Goal: Task Accomplishment & Management: Manage account settings

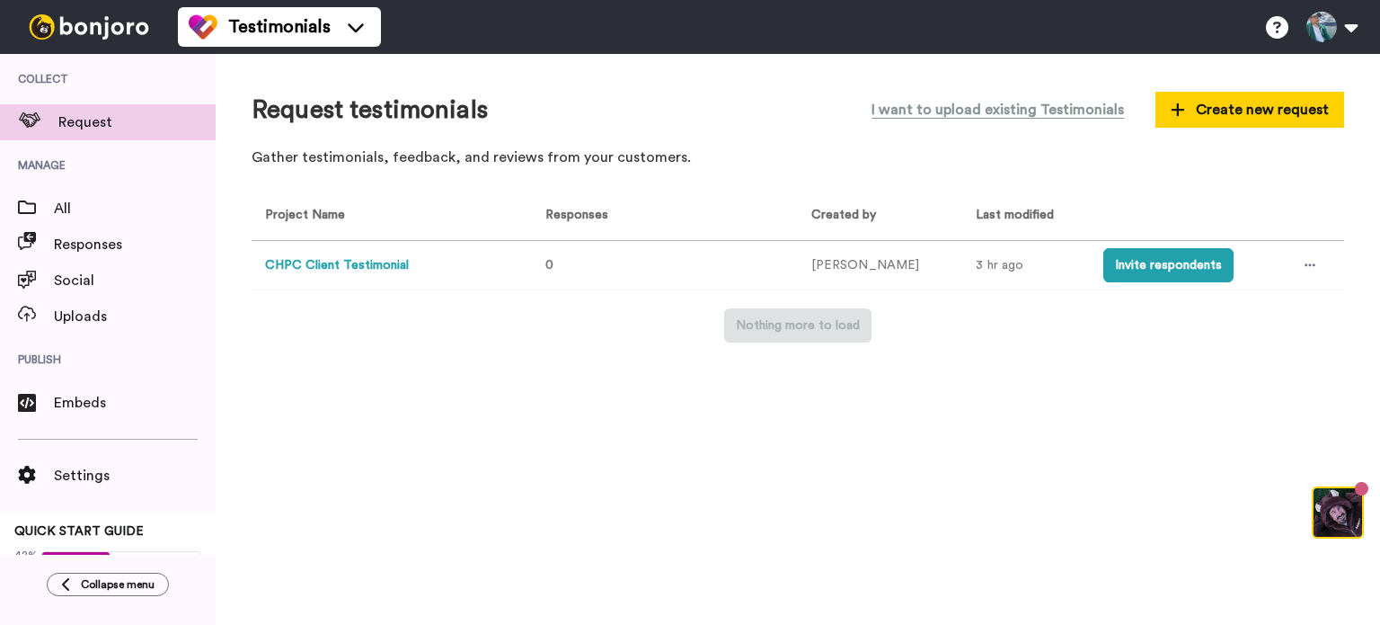
click at [340, 267] on button "CHPC Client Testimonial" at bounding box center [337, 265] width 144 height 19
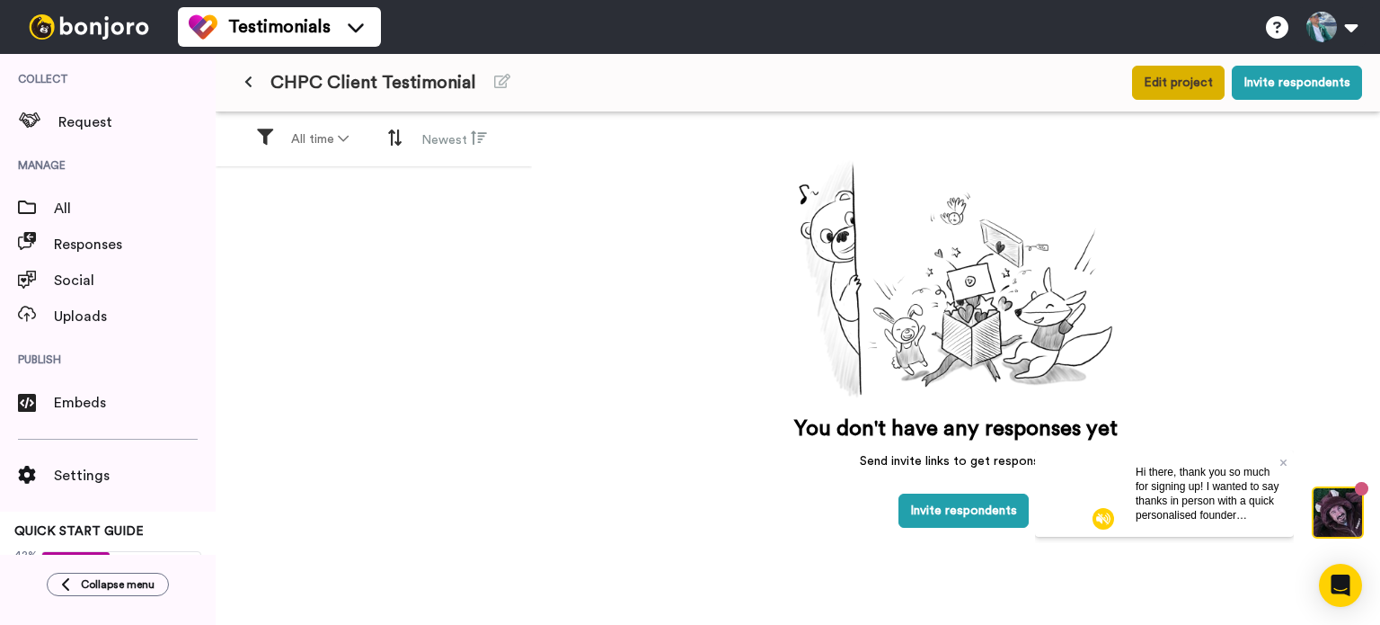
click at [1192, 80] on button "Edit project" at bounding box center [1178, 83] width 93 height 34
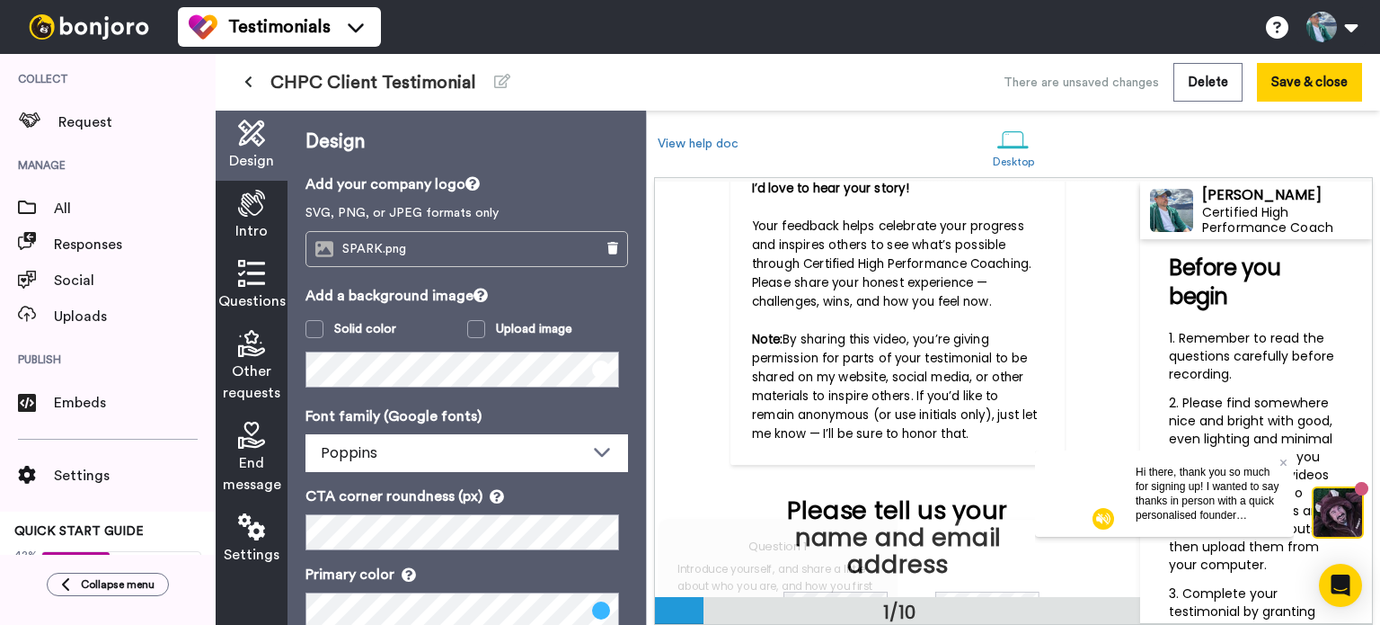
scroll to position [180, 0]
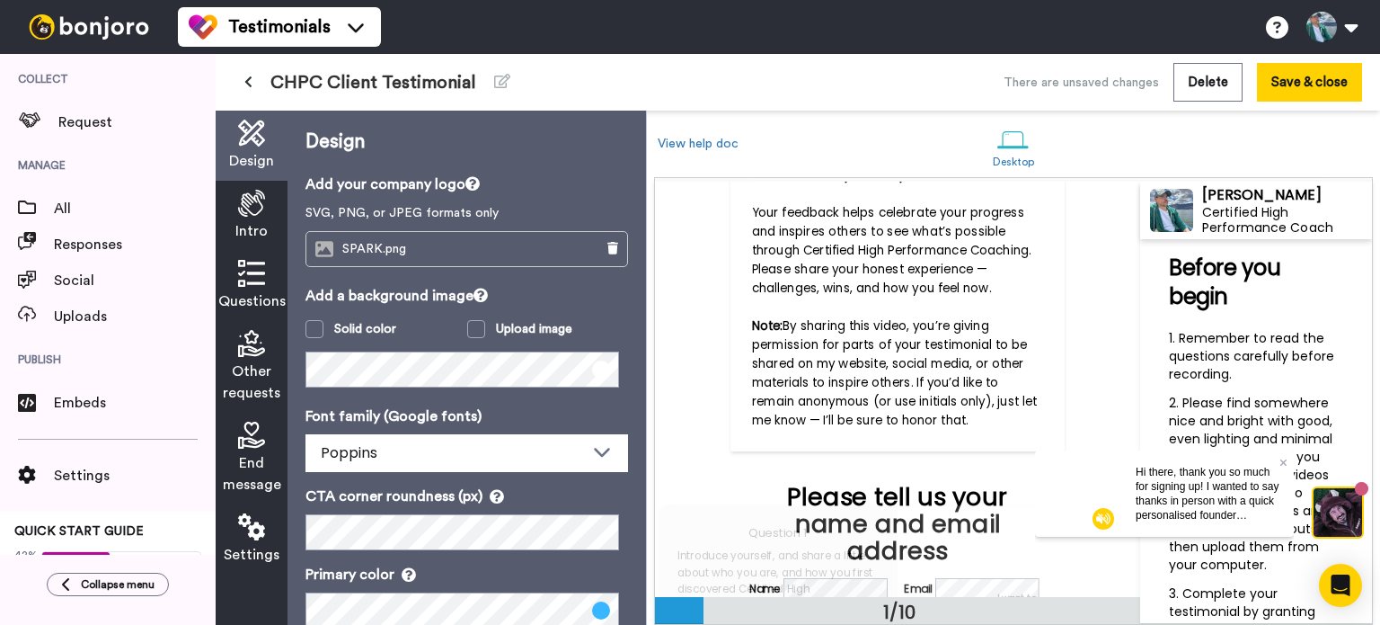
click at [258, 210] on icon at bounding box center [251, 203] width 27 height 27
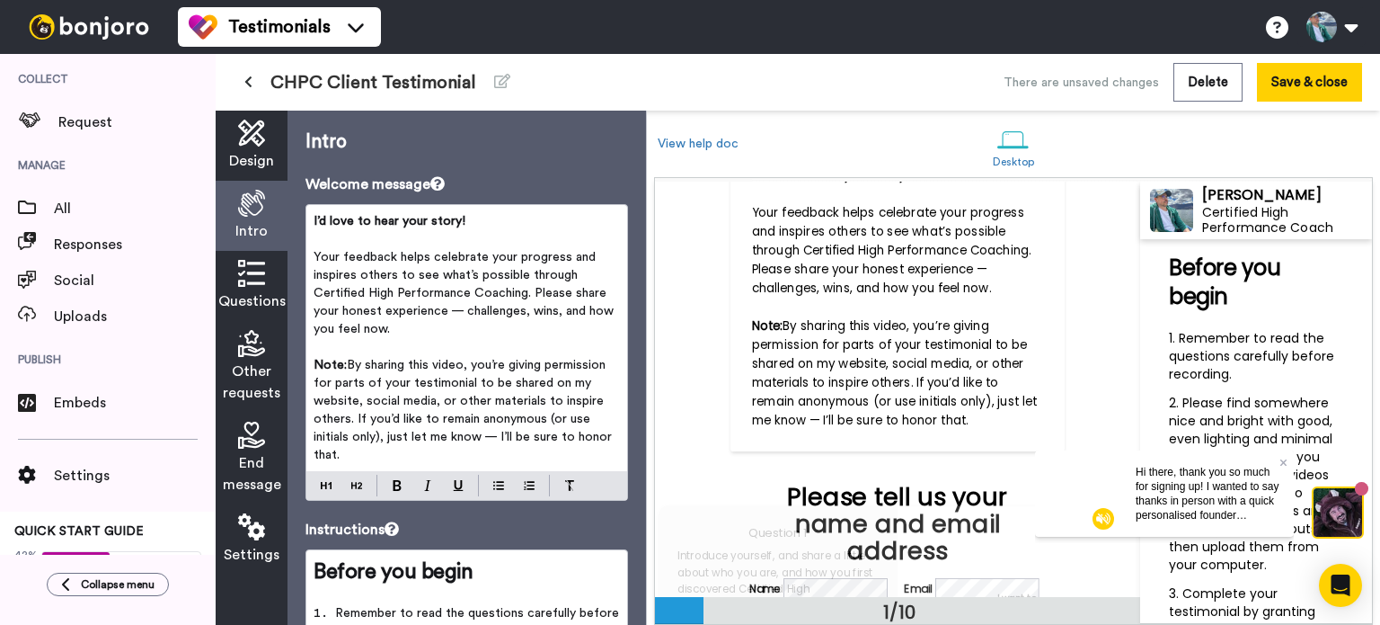
click at [263, 274] on icon at bounding box center [251, 273] width 27 height 27
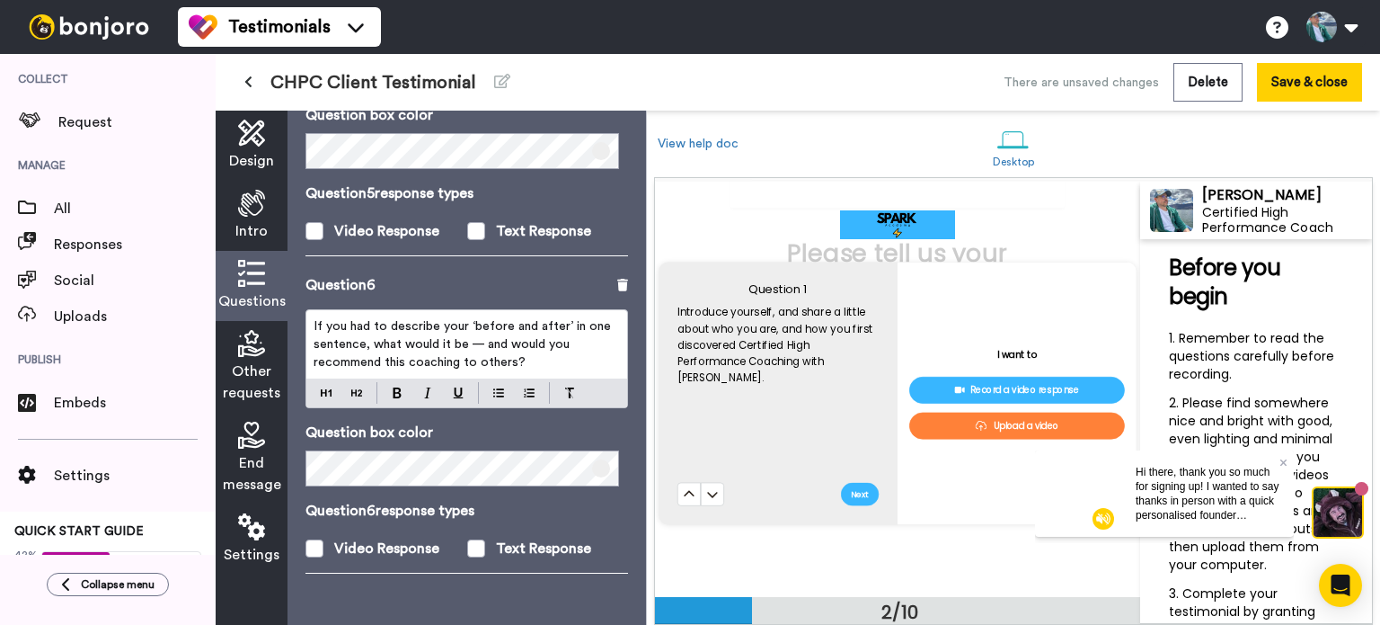
scroll to position [1275, 0]
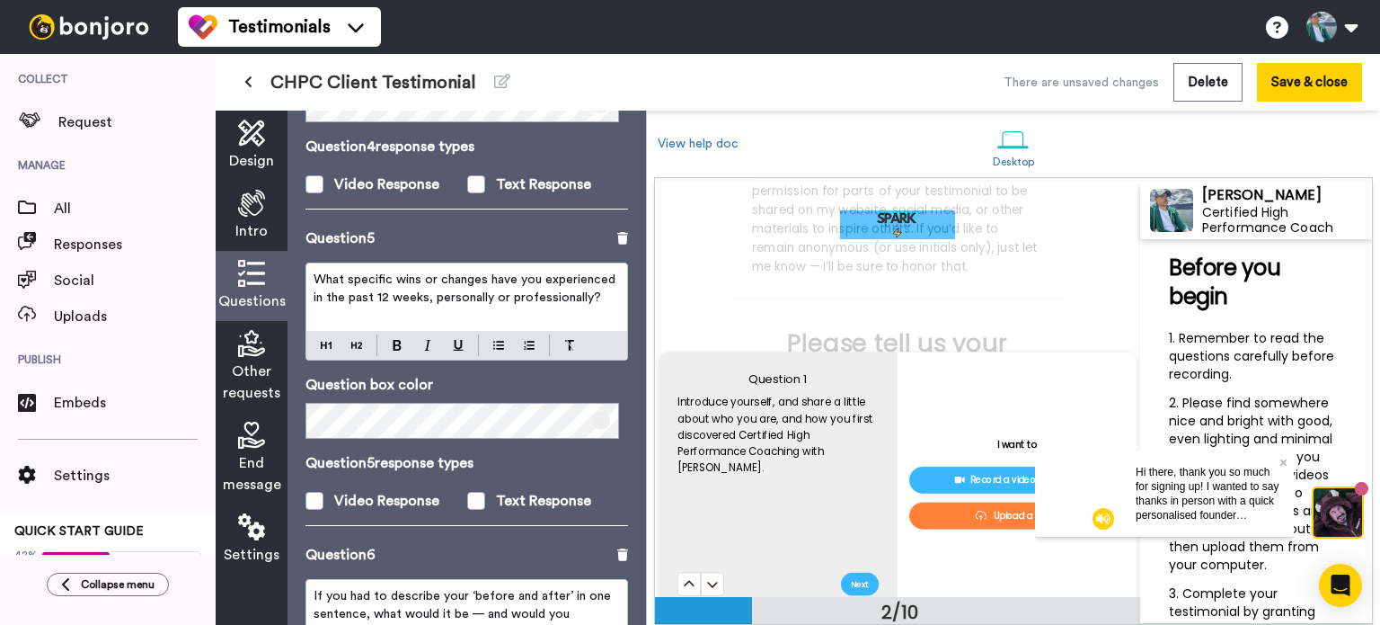
click at [258, 353] on icon at bounding box center [251, 343] width 27 height 27
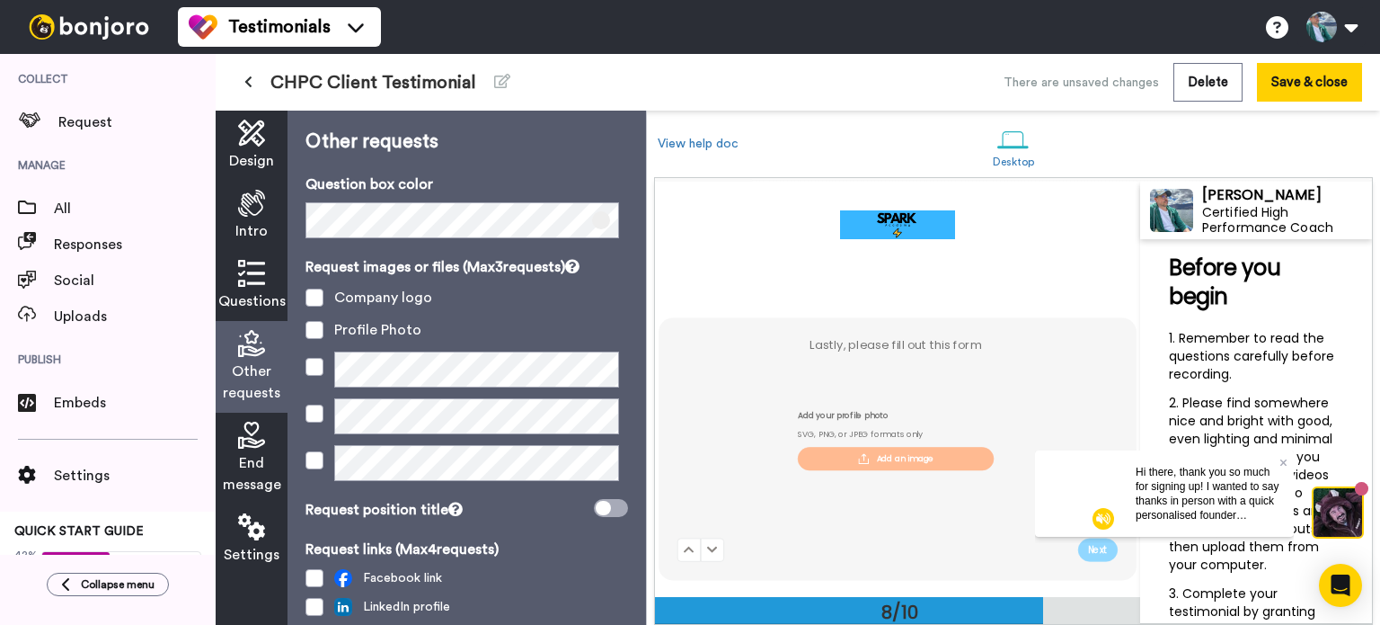
scroll to position [2845, 0]
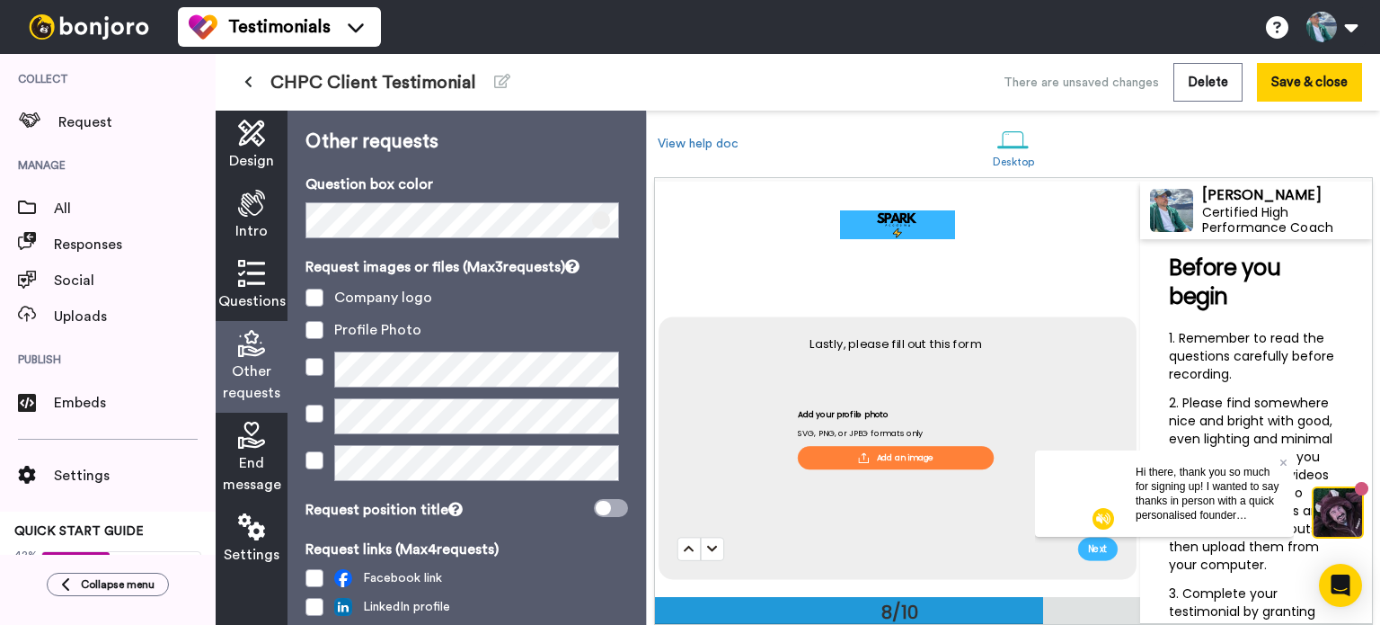
click at [267, 448] on div "End message" at bounding box center [252, 458] width 72 height 92
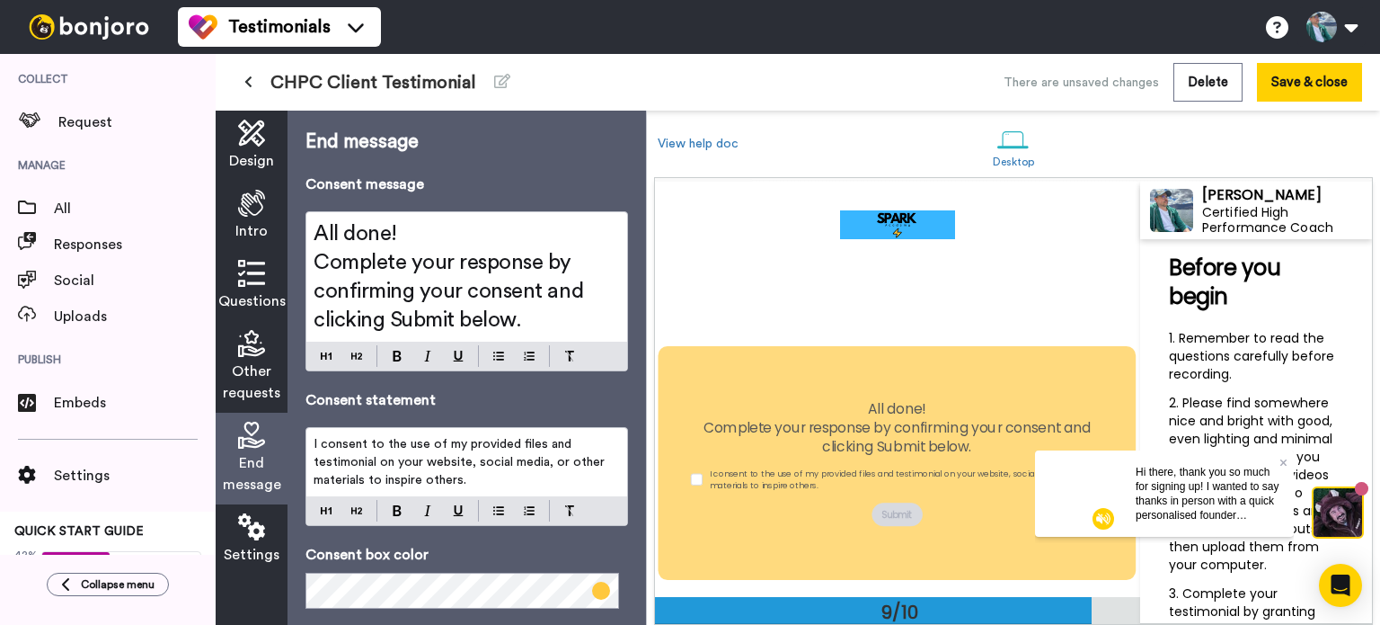
scroll to position [3251, 0]
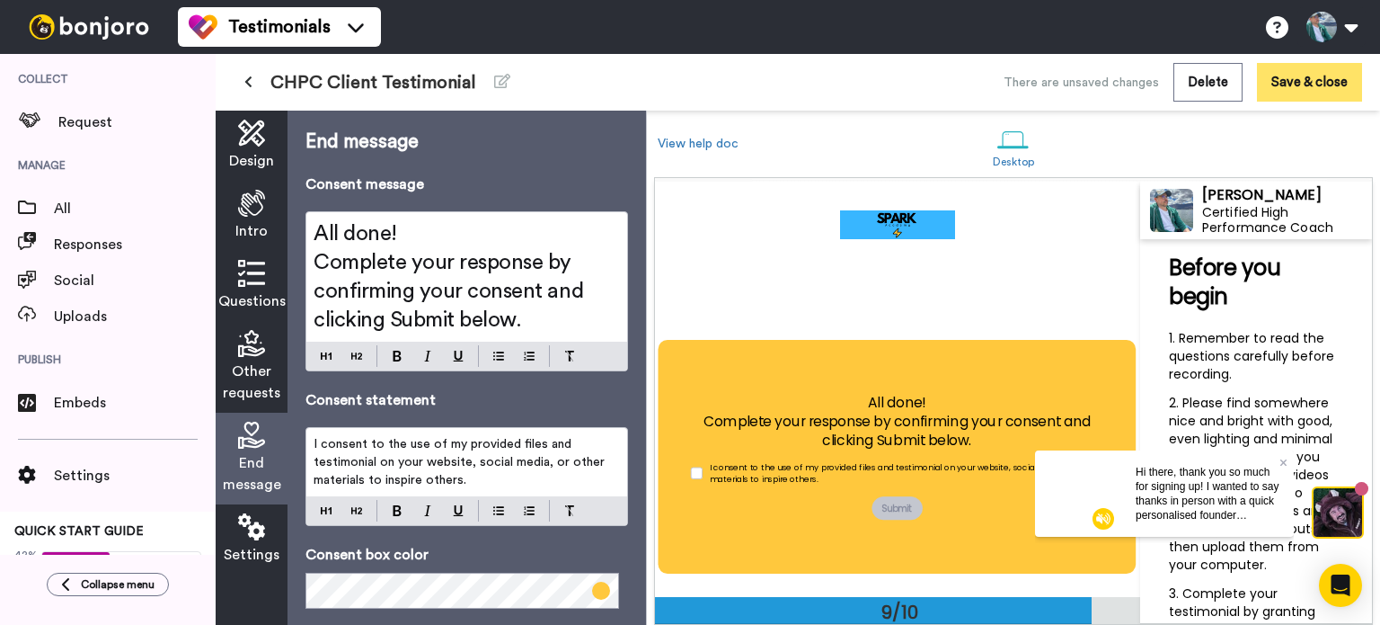
click at [1319, 75] on button "Save & close" at bounding box center [1309, 82] width 105 height 39
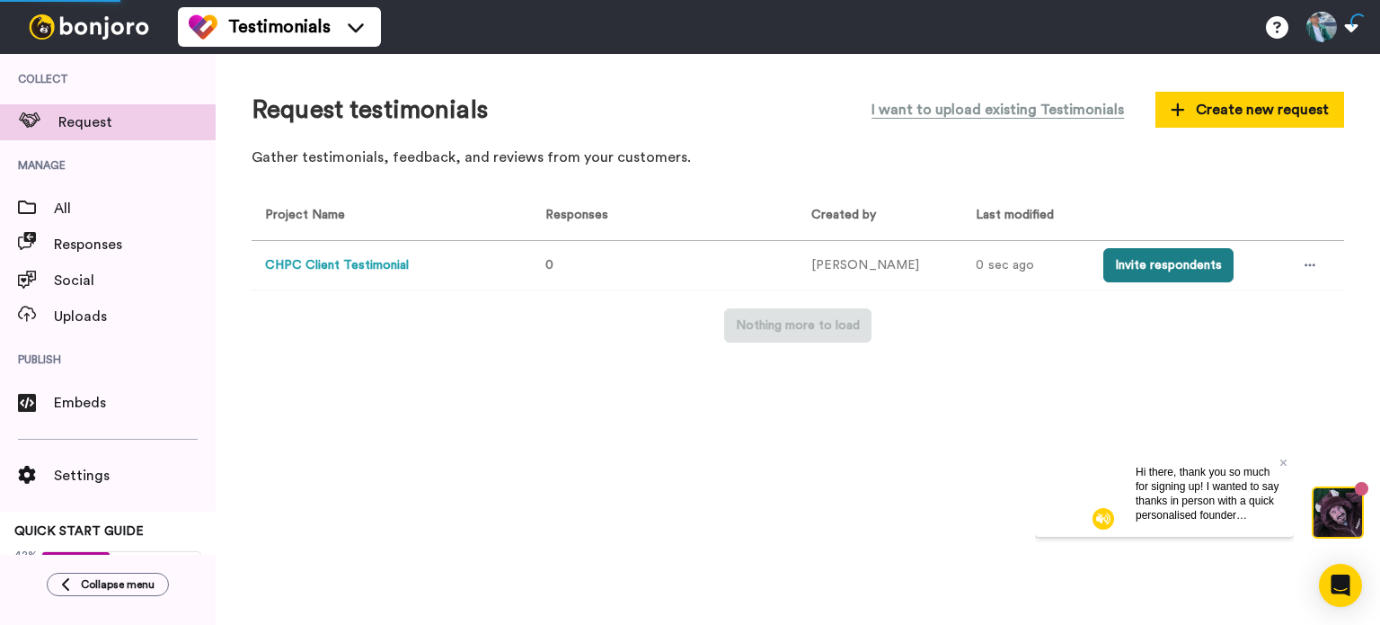
click at [1150, 267] on button "Invite respondents" at bounding box center [1168, 265] width 130 height 34
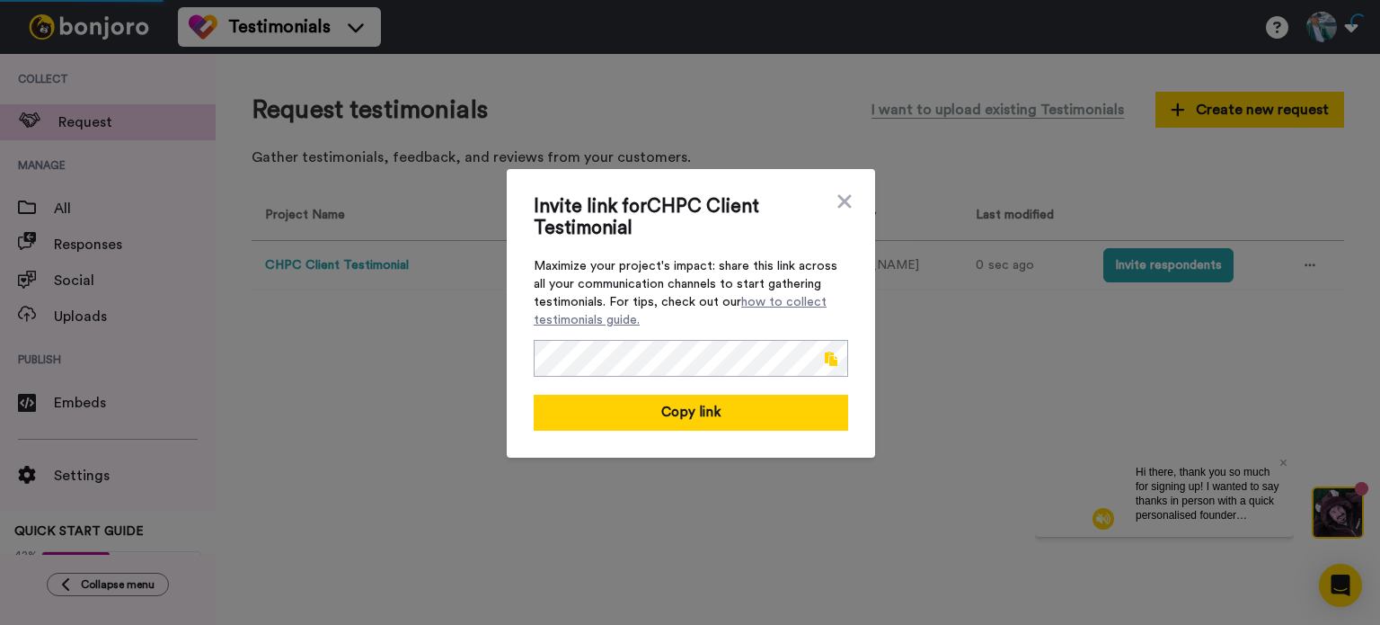
click at [829, 357] on span at bounding box center [831, 358] width 13 height 14
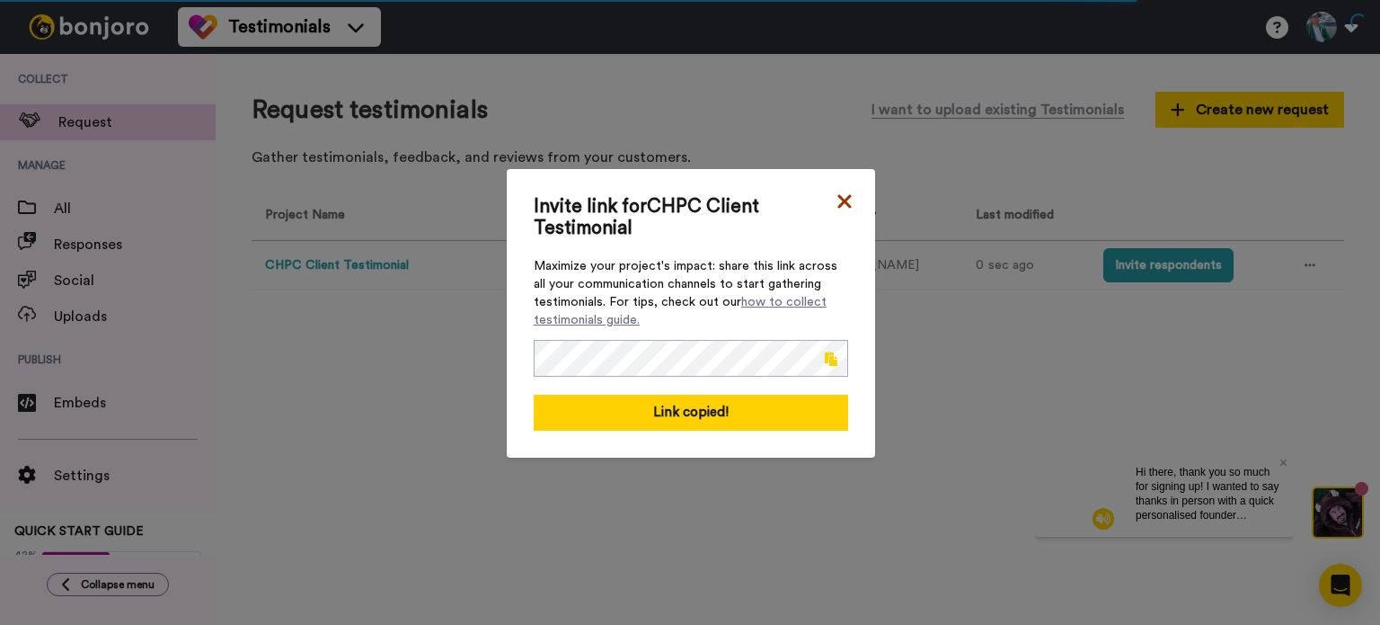
click at [840, 199] on icon at bounding box center [844, 200] width 13 height 13
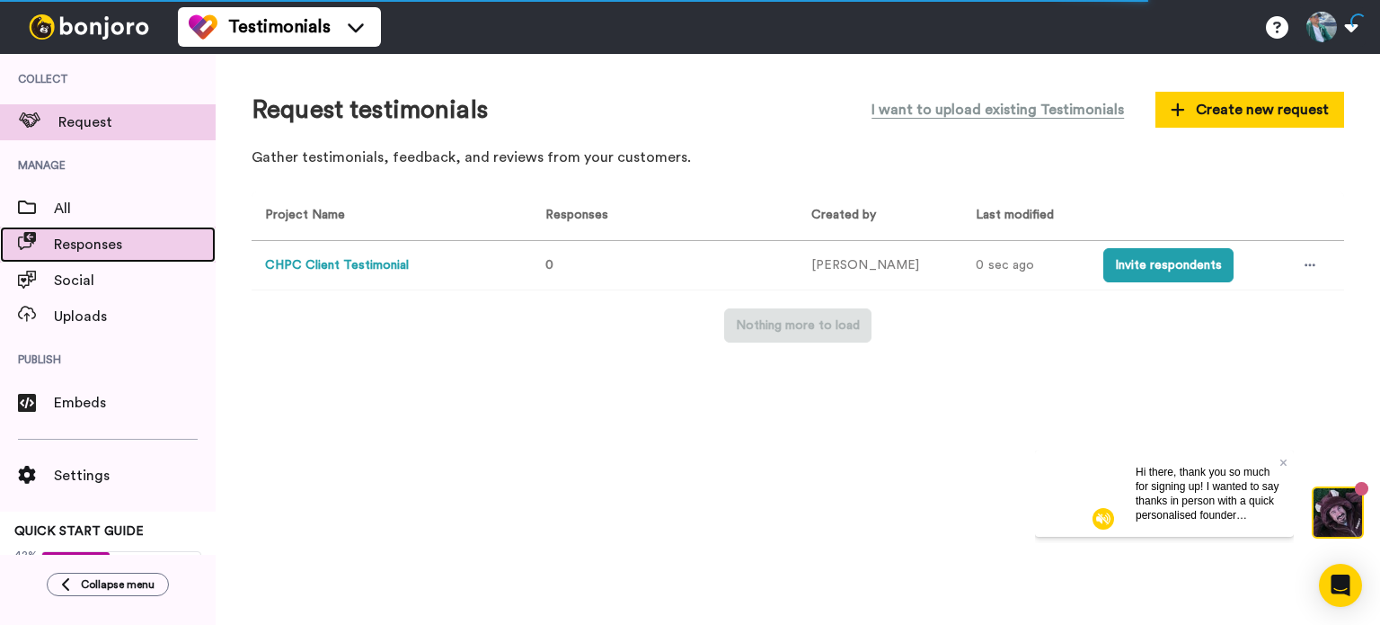
click at [83, 249] on span "Responses" at bounding box center [135, 245] width 162 height 22
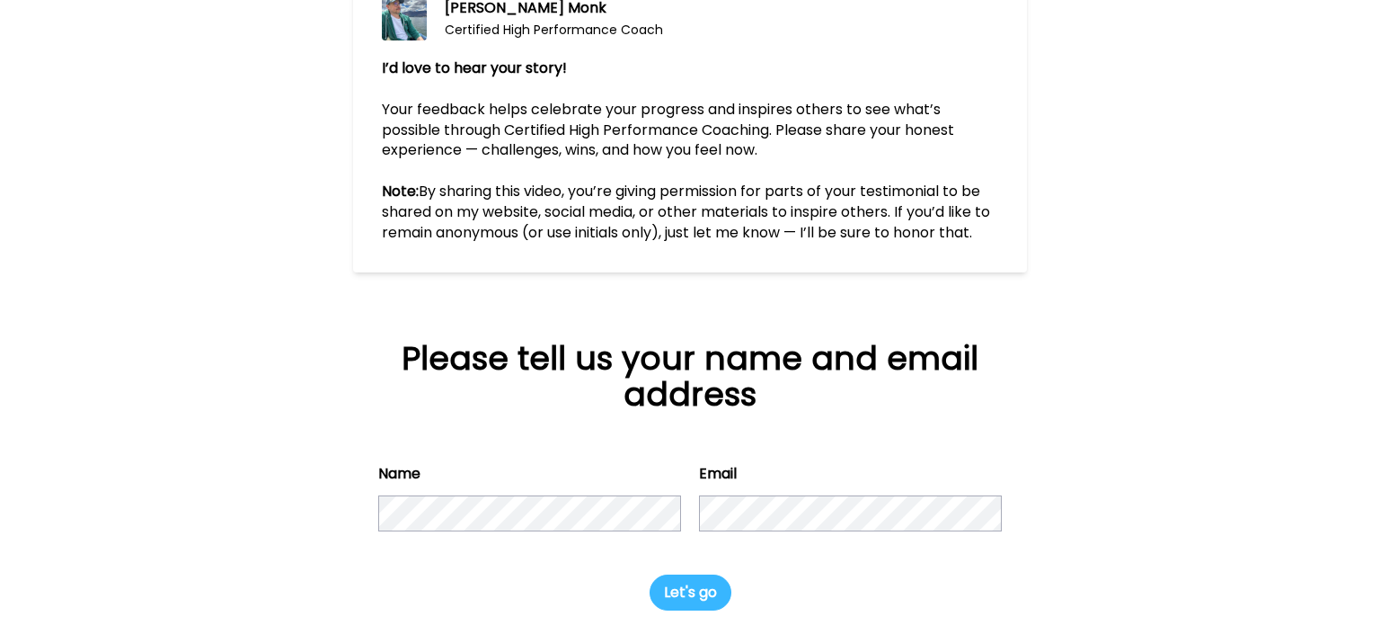
scroll to position [253, 0]
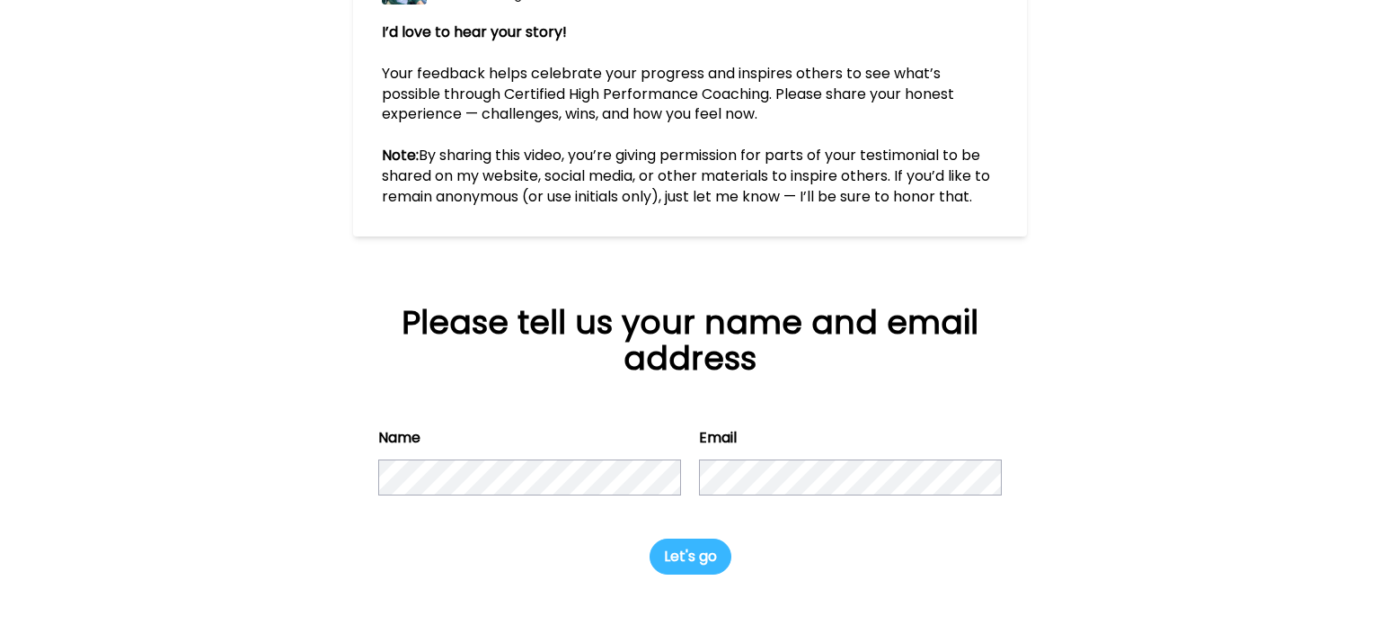
click at [692, 556] on button "Let's go" at bounding box center [691, 556] width 82 height 36
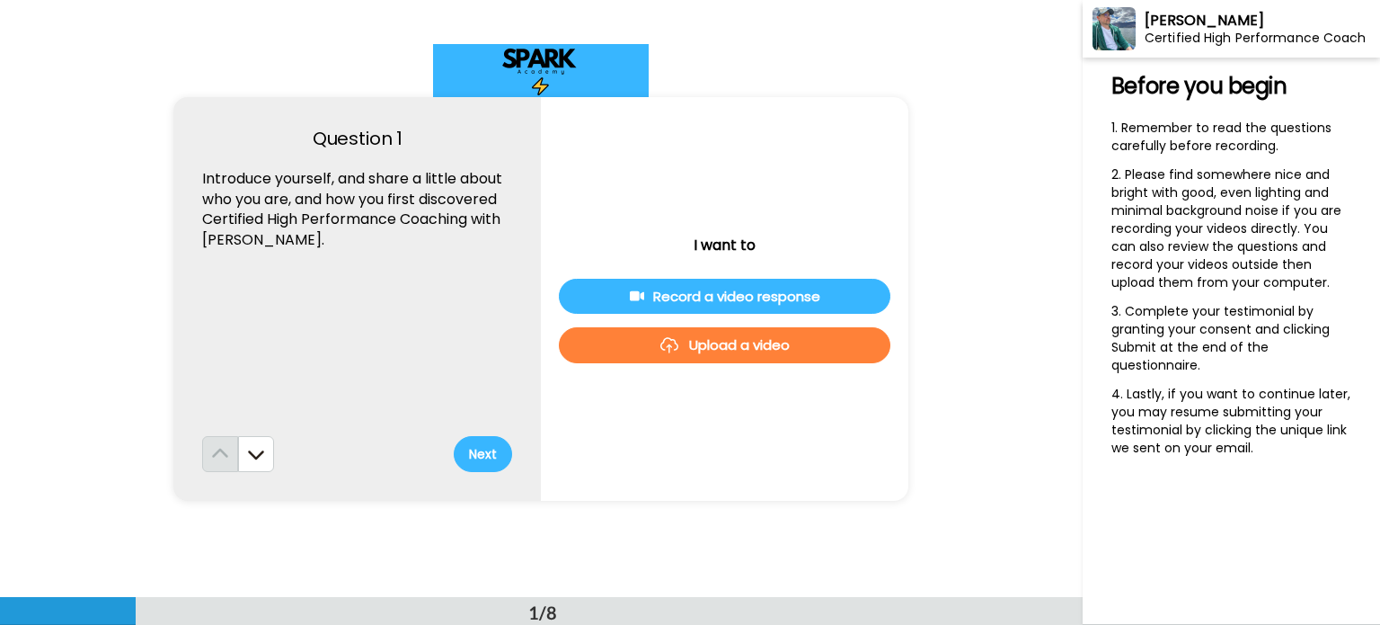
click at [726, 290] on div "Record a video response" at bounding box center [724, 296] width 303 height 19
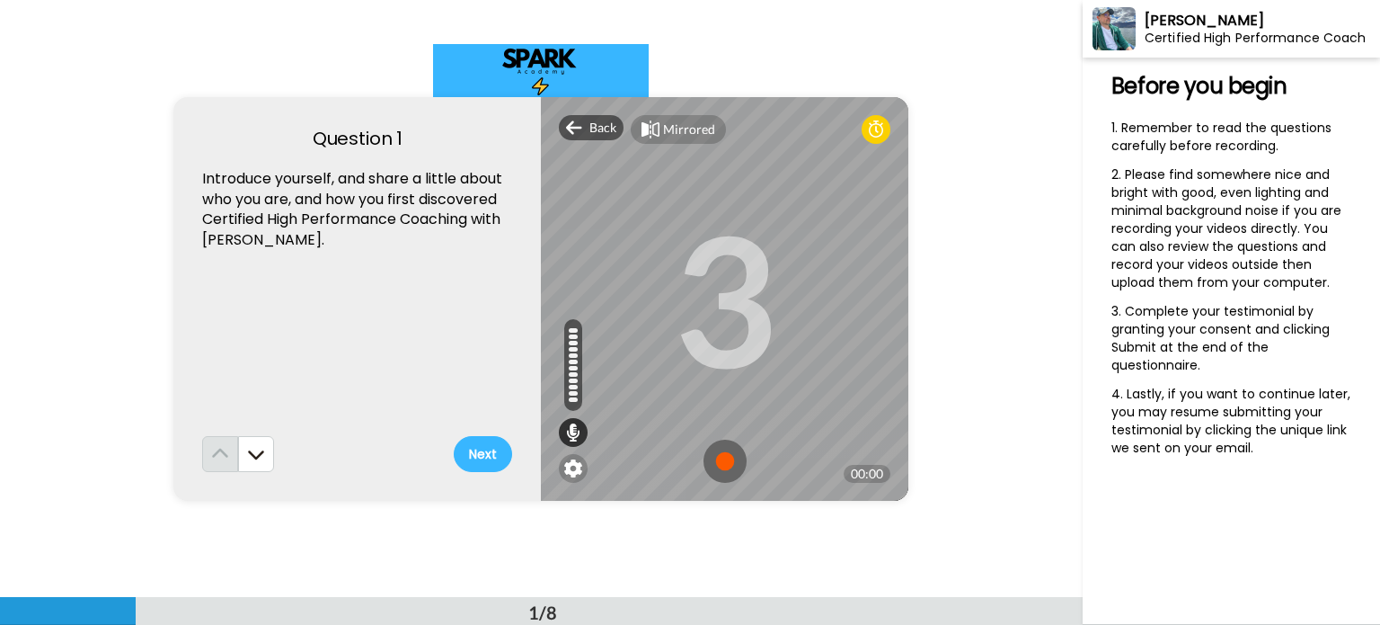
click at [487, 463] on button "Next" at bounding box center [483, 454] width 58 height 36
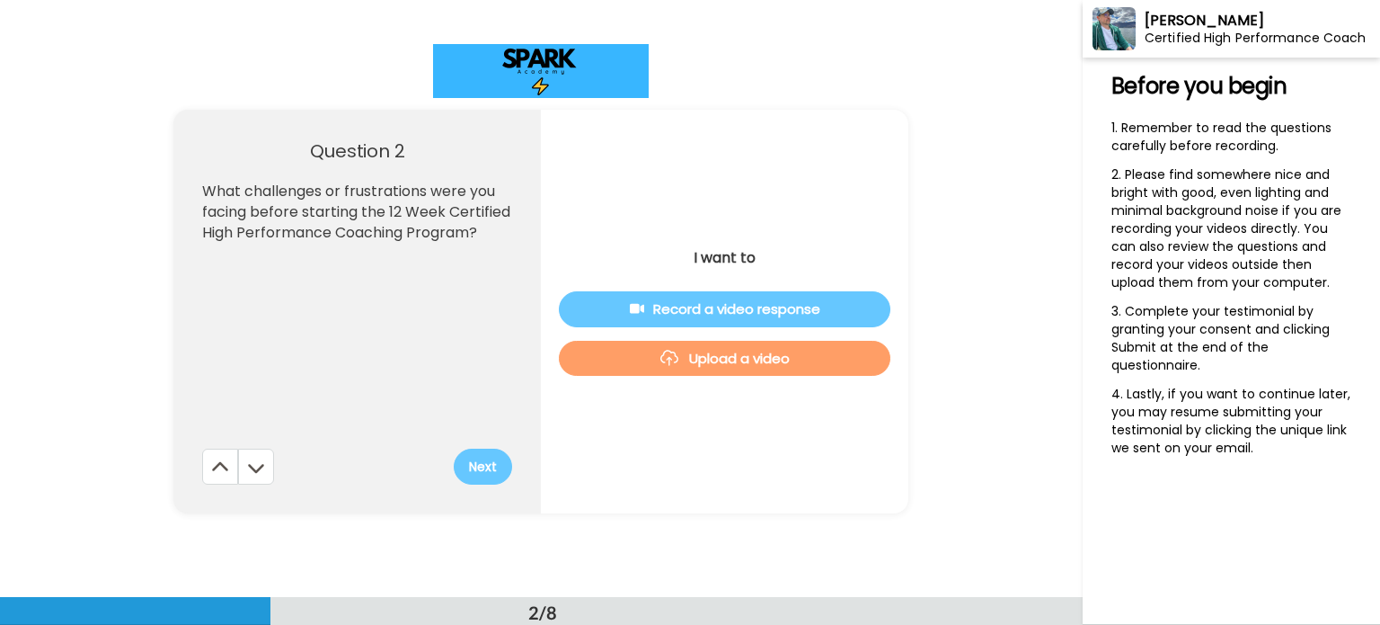
scroll to position [598, 0]
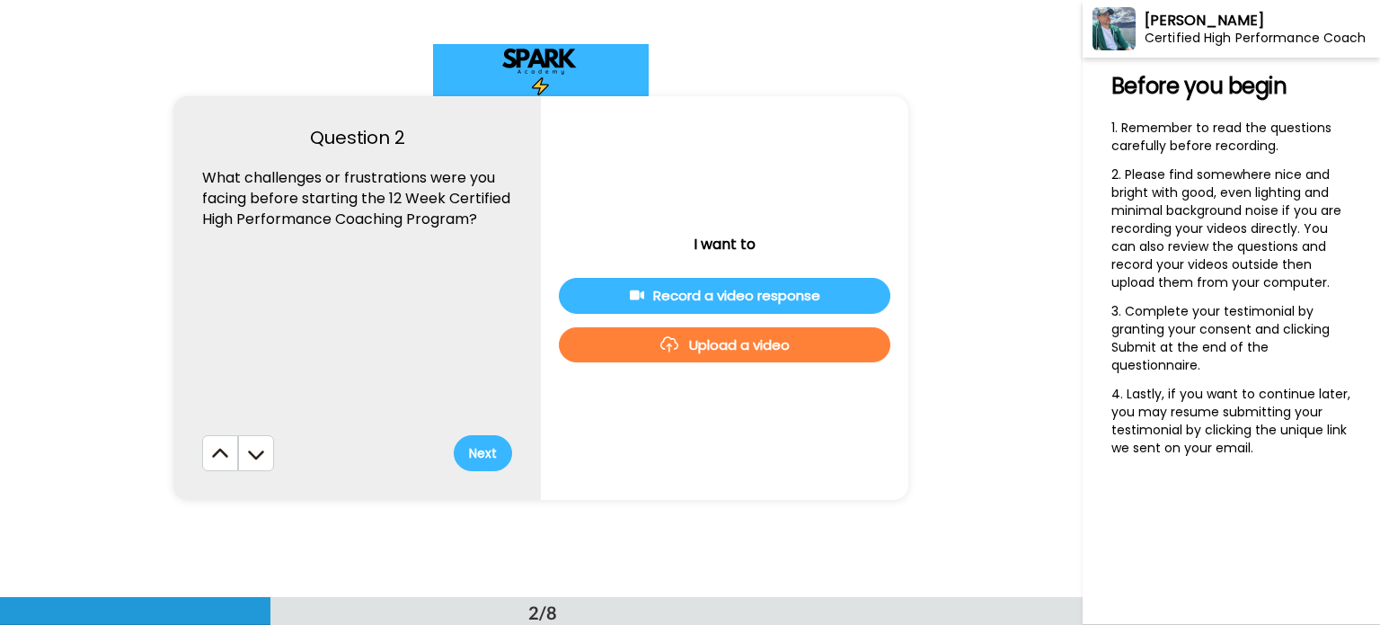
click at [487, 463] on button "Next" at bounding box center [483, 453] width 58 height 36
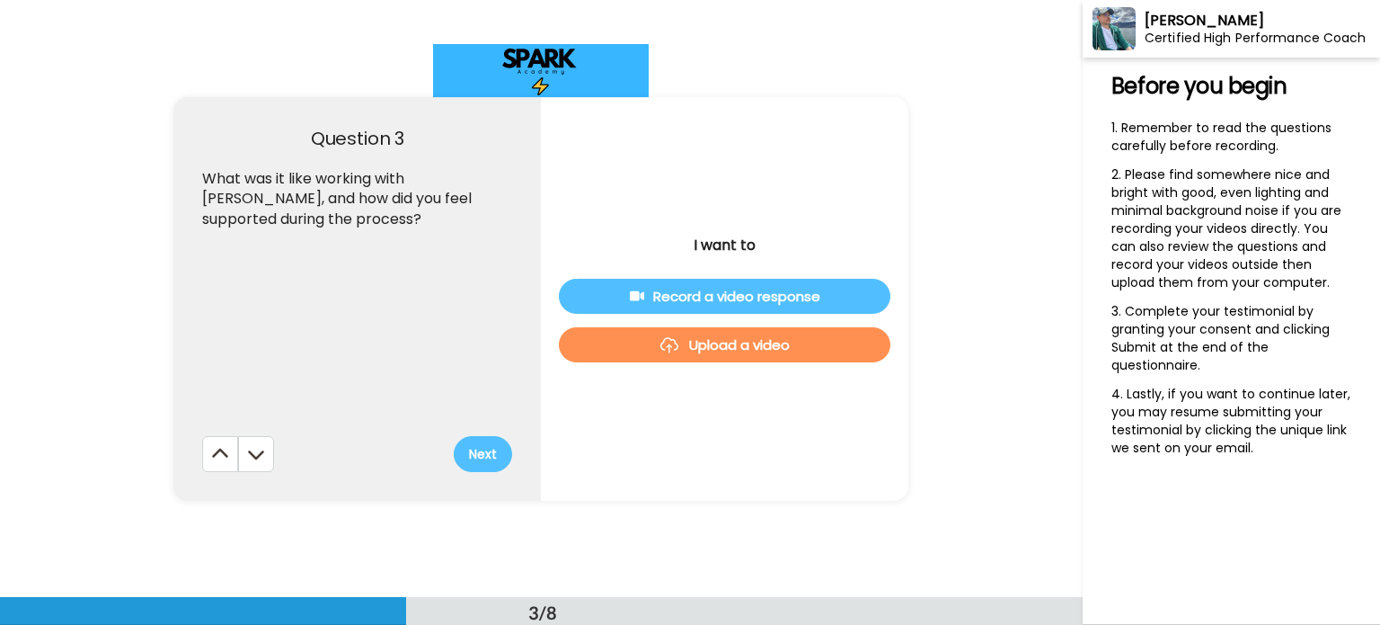
scroll to position [1195, 0]
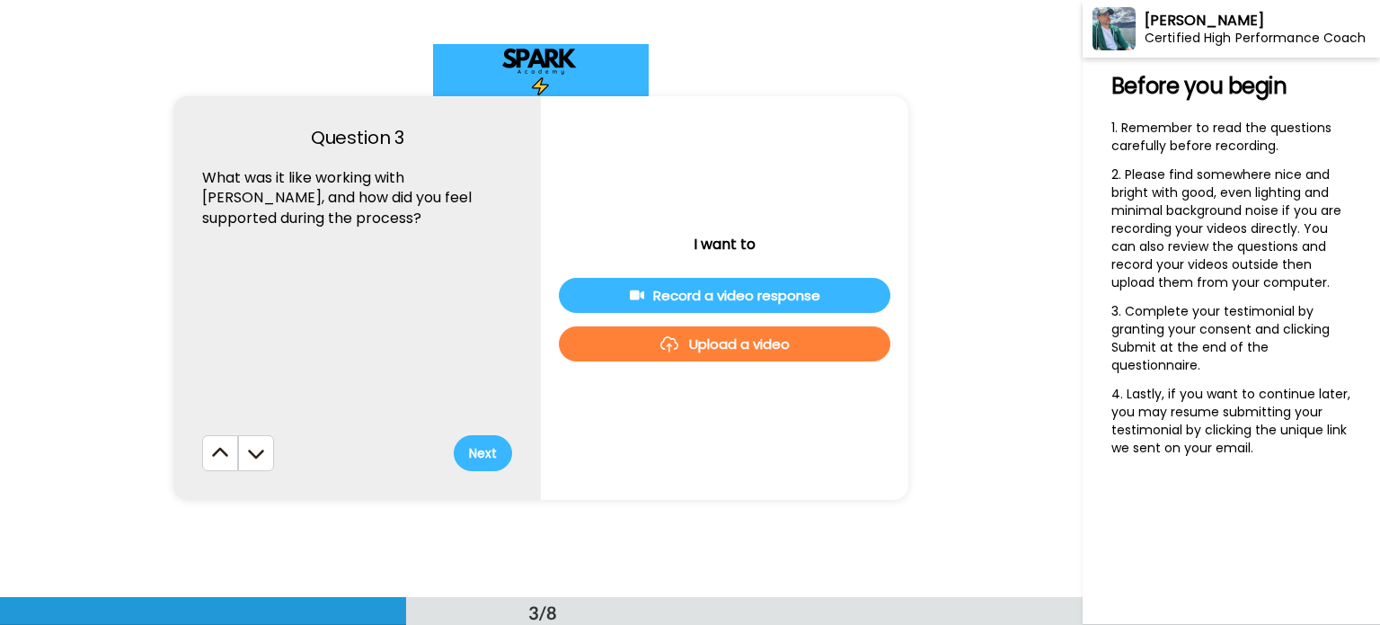
click at [487, 459] on button "Next" at bounding box center [483, 453] width 58 height 36
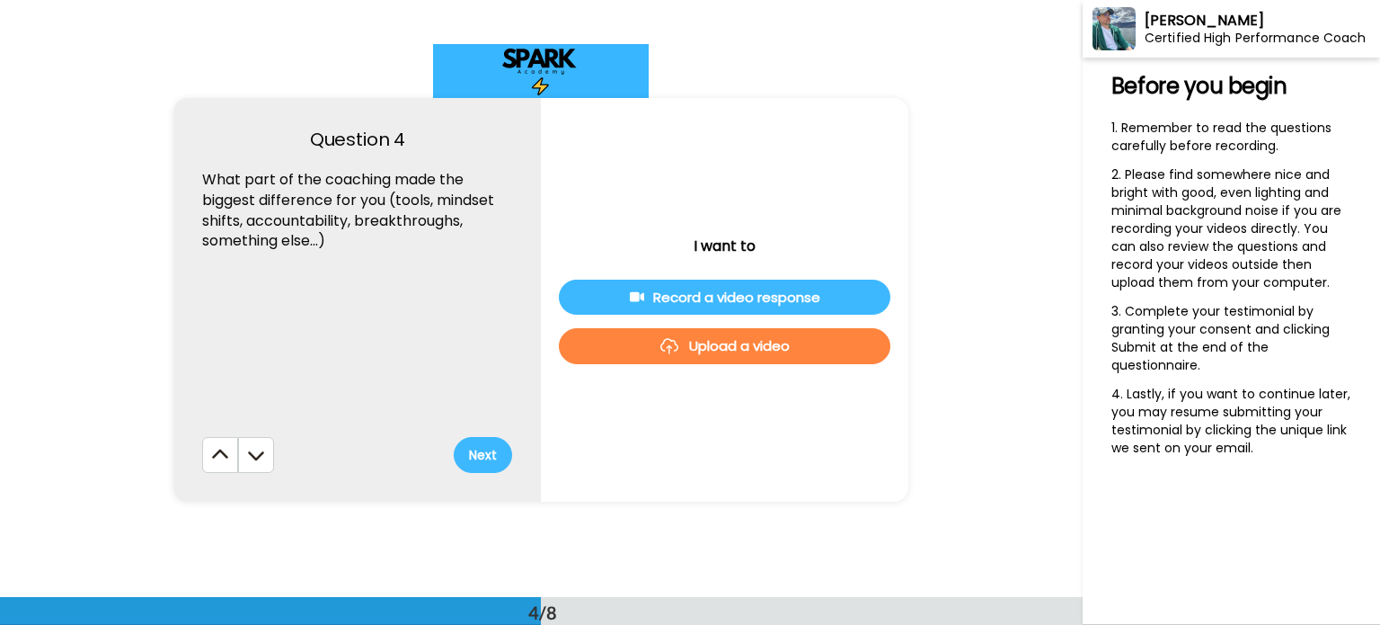
scroll to position [1792, 0]
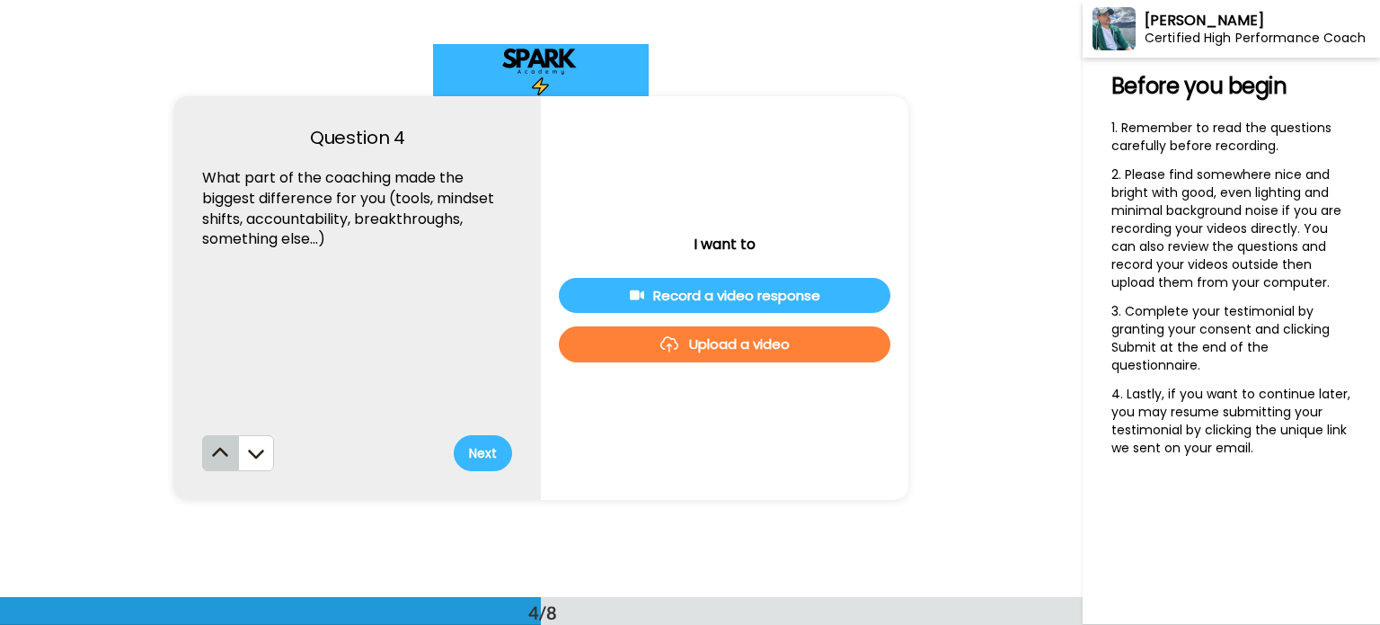
click at [214, 450] on icon at bounding box center [221, 452] width 16 height 9
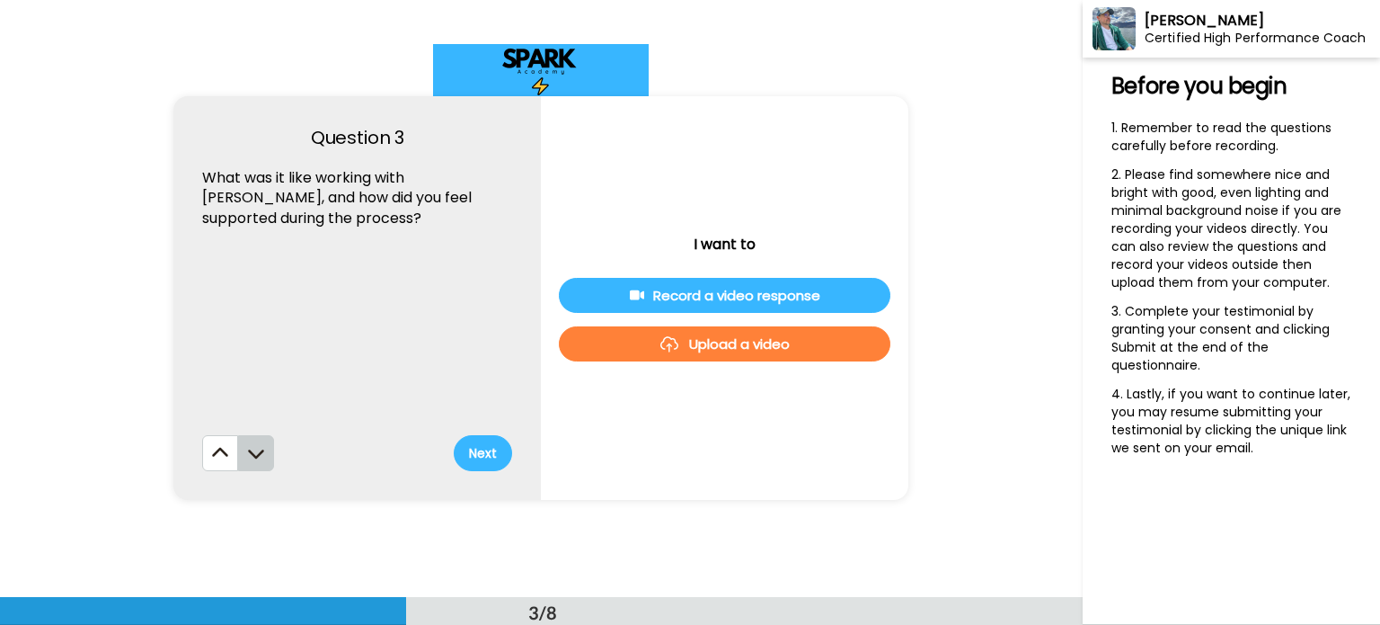
click at [255, 450] on icon at bounding box center [256, 453] width 18 height 18
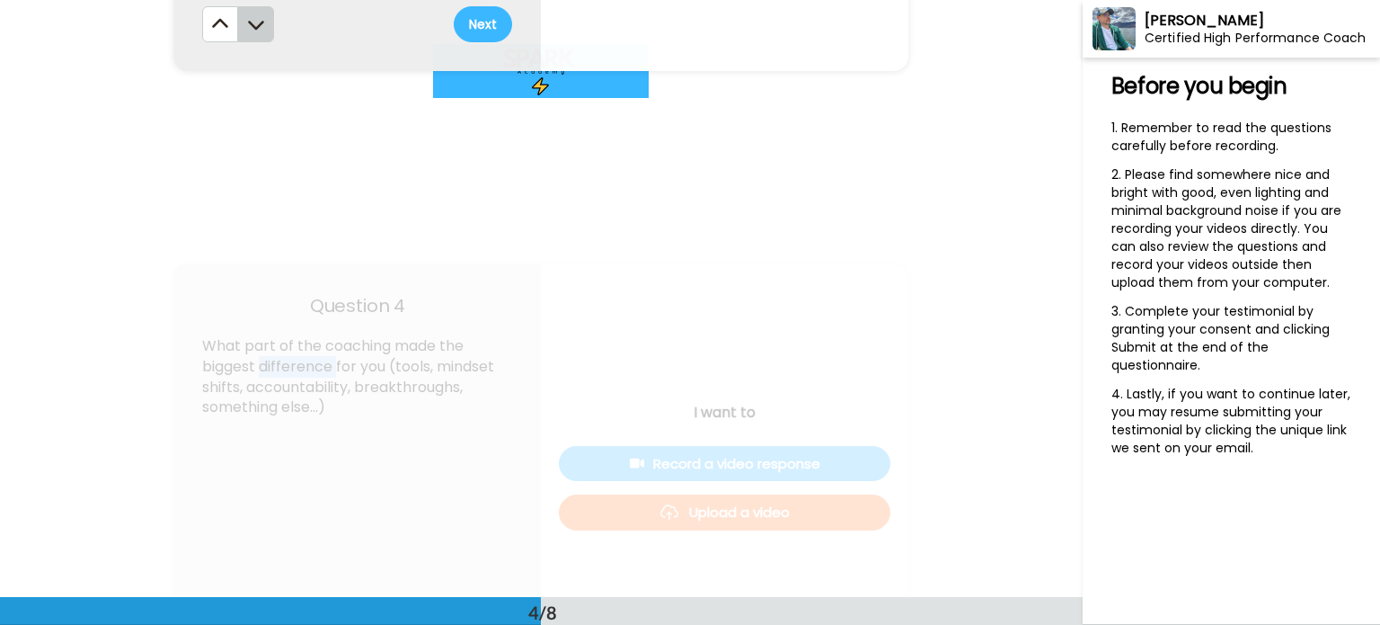
click at [255, 450] on div "What part of the coaching made the biggest difference for you (tools, mindset s…" at bounding box center [357, 469] width 310 height 267
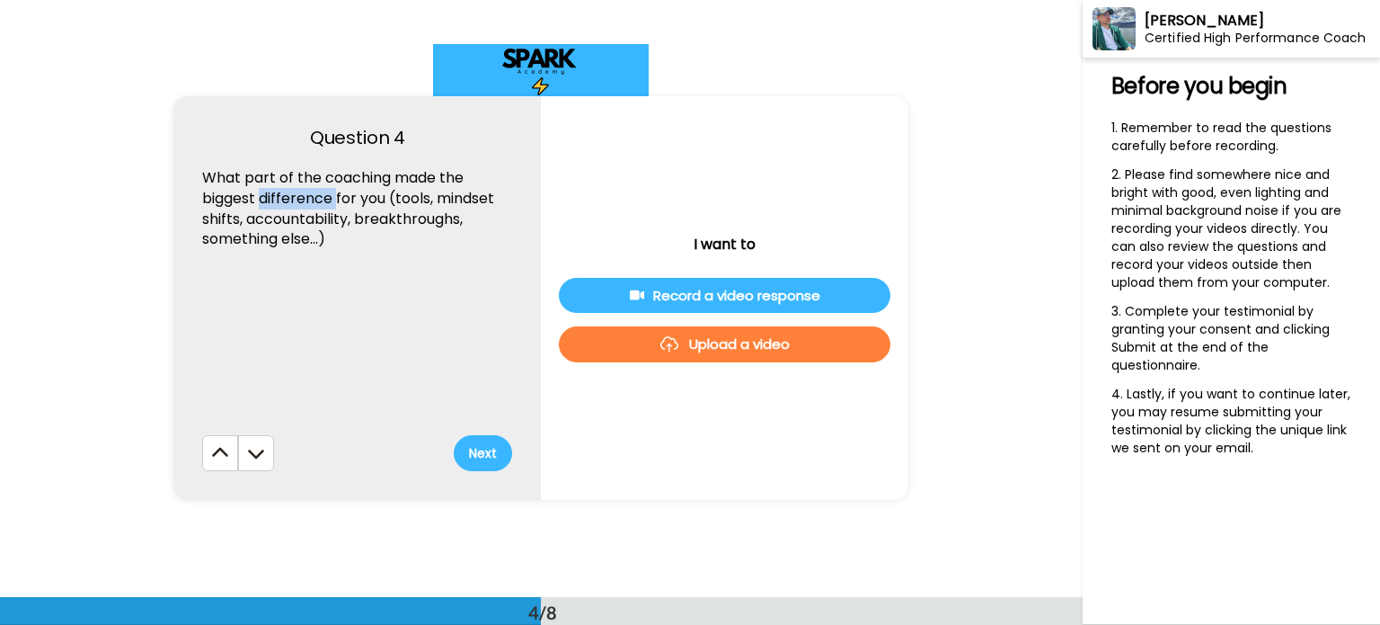
click at [255, 450] on icon at bounding box center [256, 453] width 18 height 18
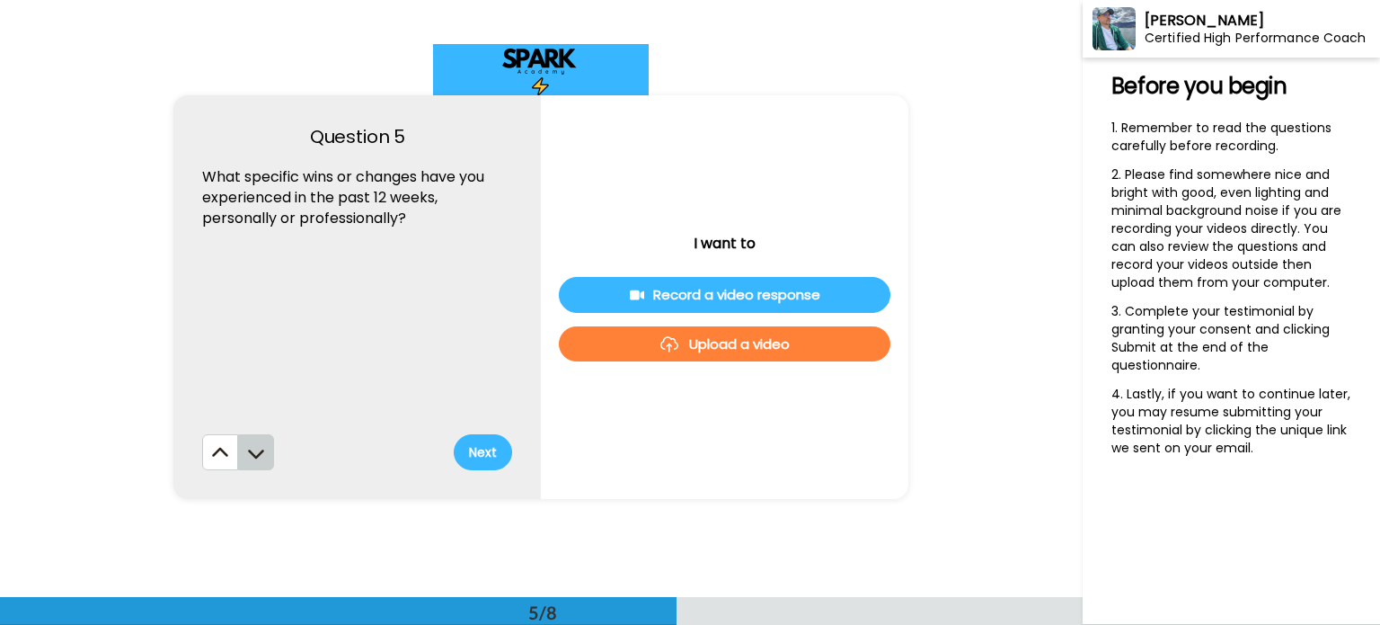
click at [255, 456] on icon at bounding box center [256, 453] width 18 height 18
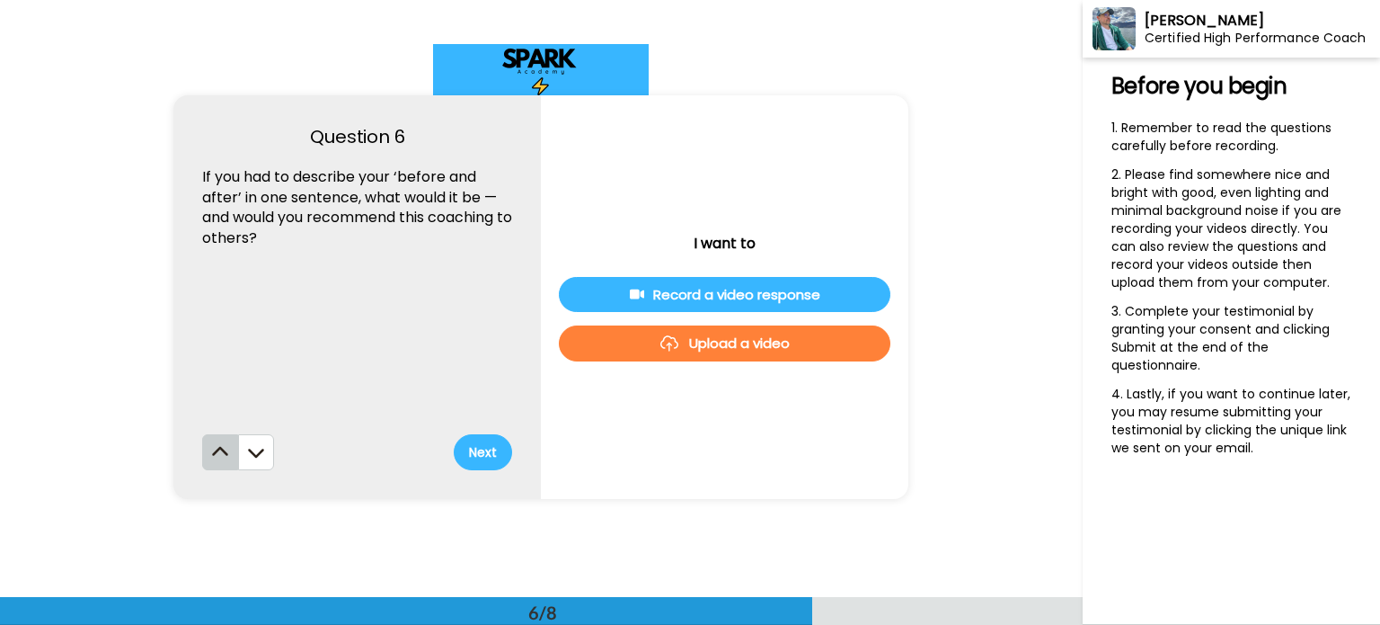
click at [229, 447] on button at bounding box center [220, 452] width 36 height 36
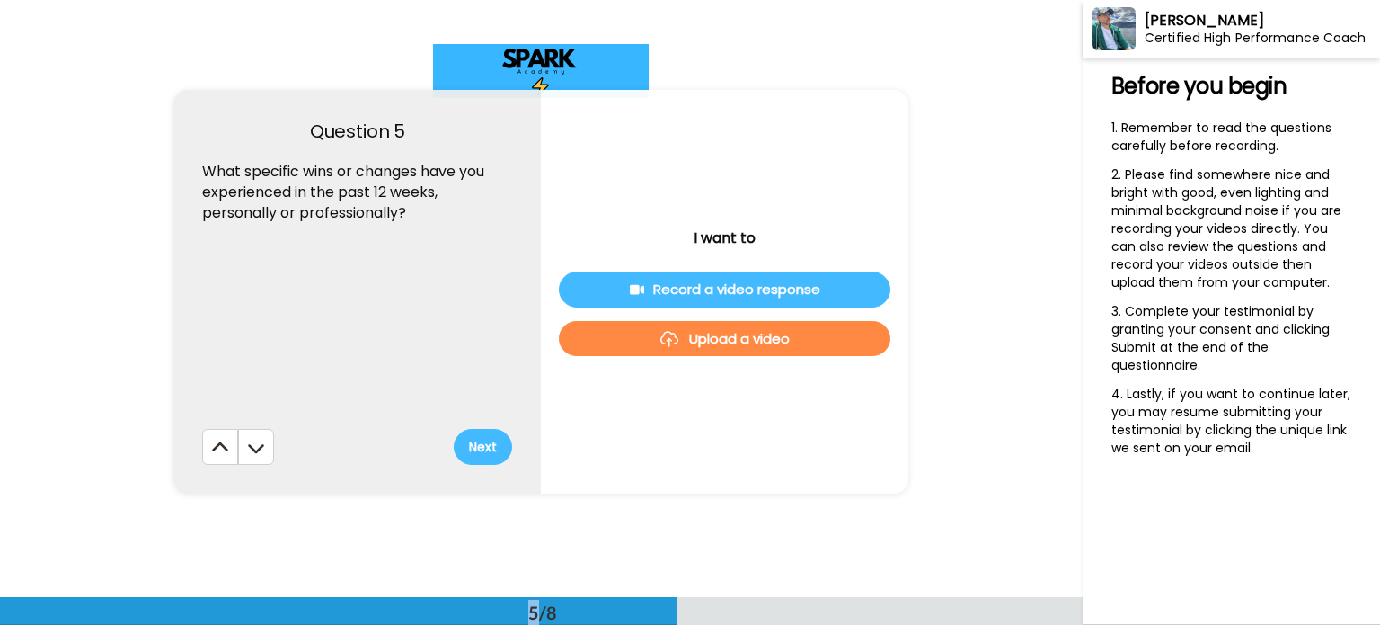
click at [229, 447] on button at bounding box center [220, 447] width 36 height 36
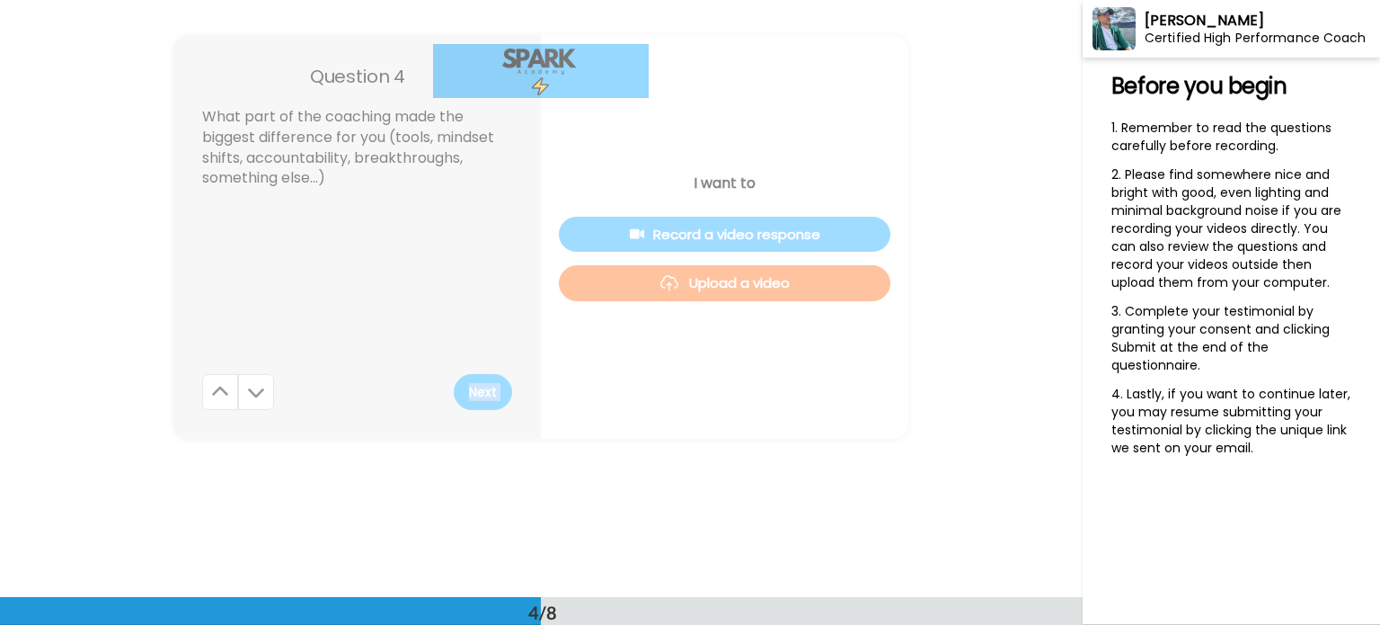
click at [229, 447] on div "Question 4 What part of the coaching made the biggest difference for you (tools…" at bounding box center [541, 236] width 1083 height 597
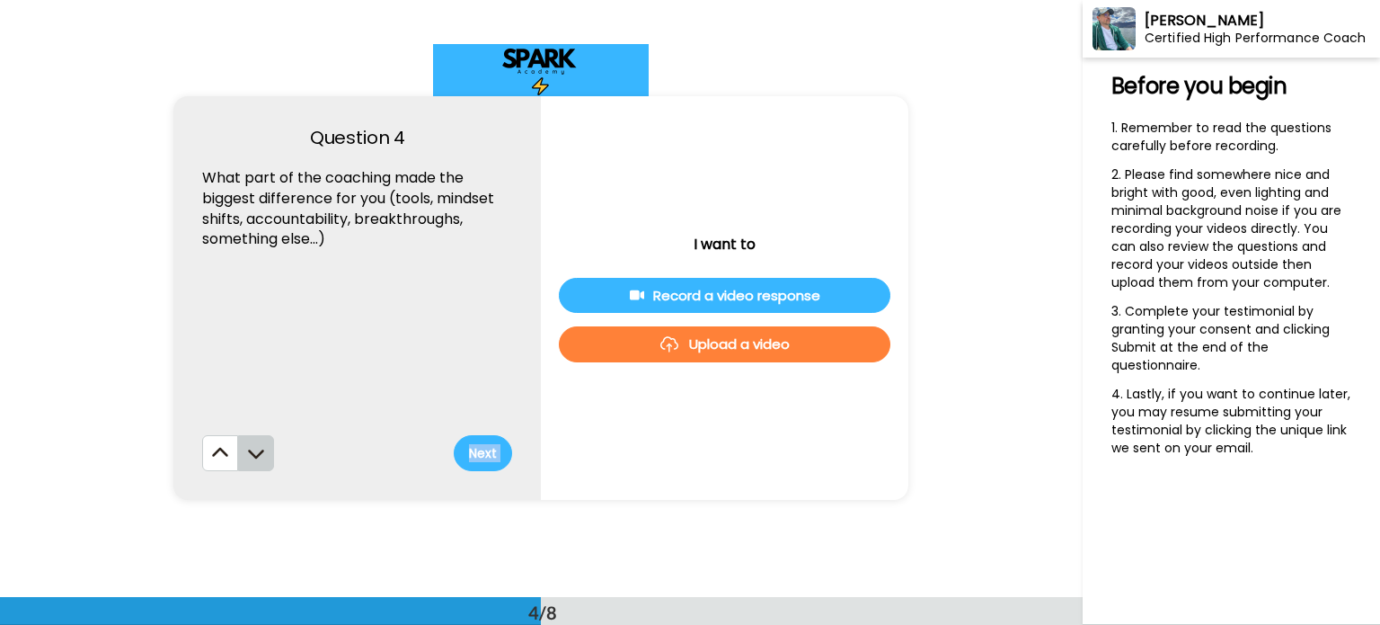
click at [264, 447] on button at bounding box center [256, 453] width 36 height 36
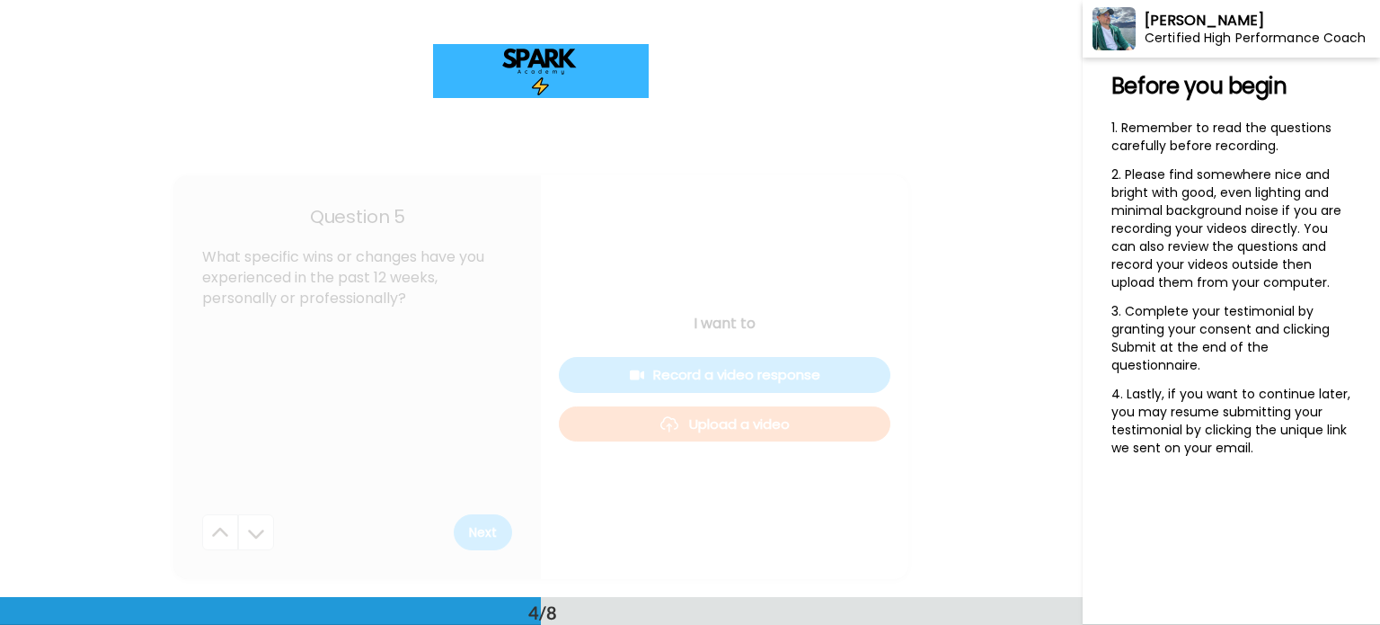
click at [264, 447] on div "What specific wins or changes have you experienced in the past 12 weeks, person…" at bounding box center [357, 380] width 310 height 267
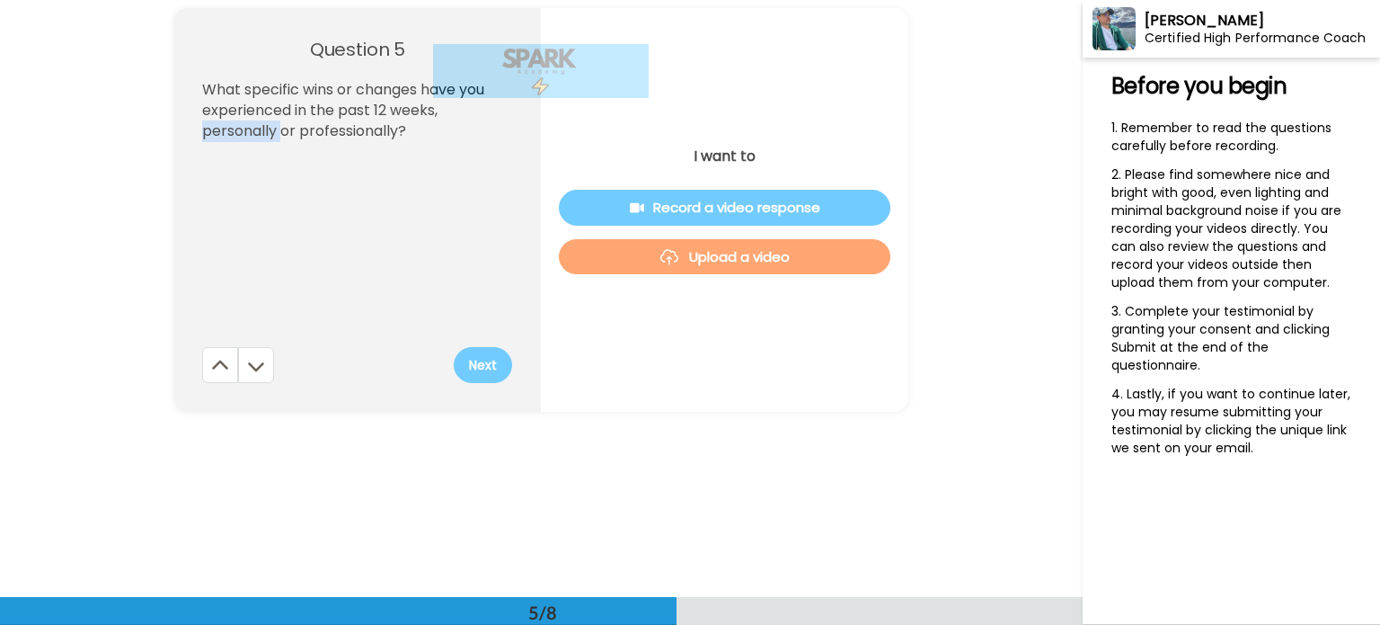
click at [264, 383] on button at bounding box center [256, 365] width 36 height 36
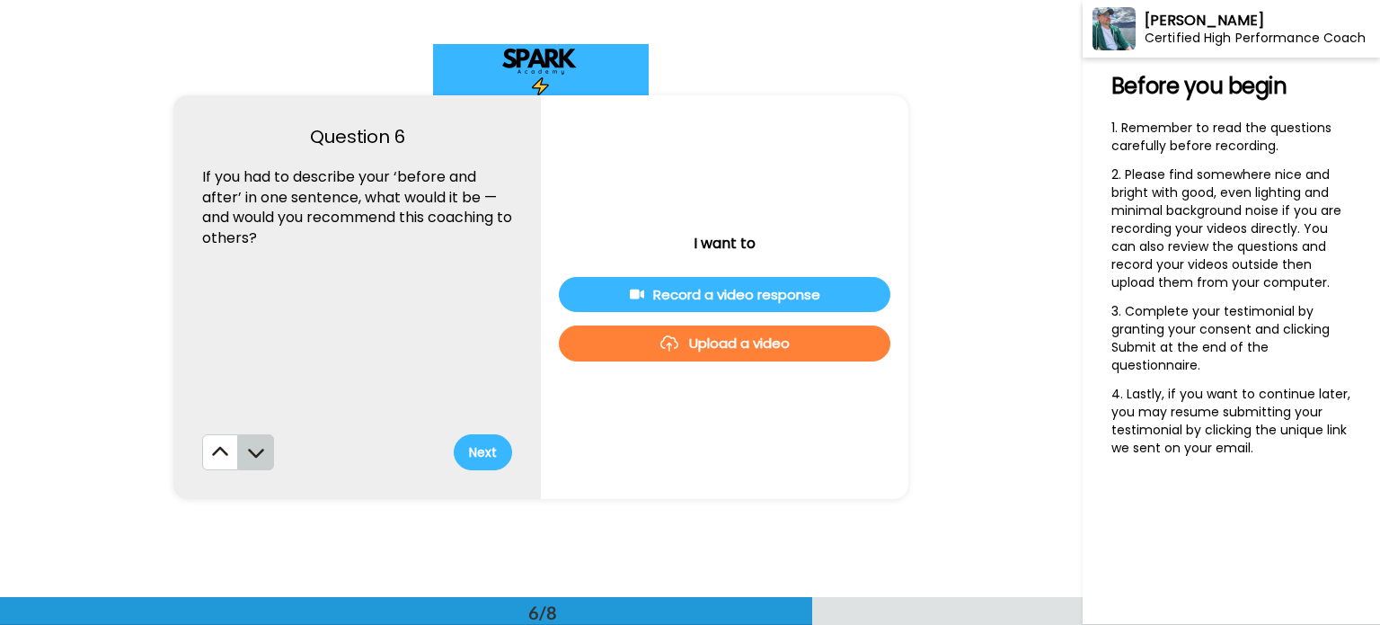
click at [264, 446] on button at bounding box center [256, 452] width 36 height 36
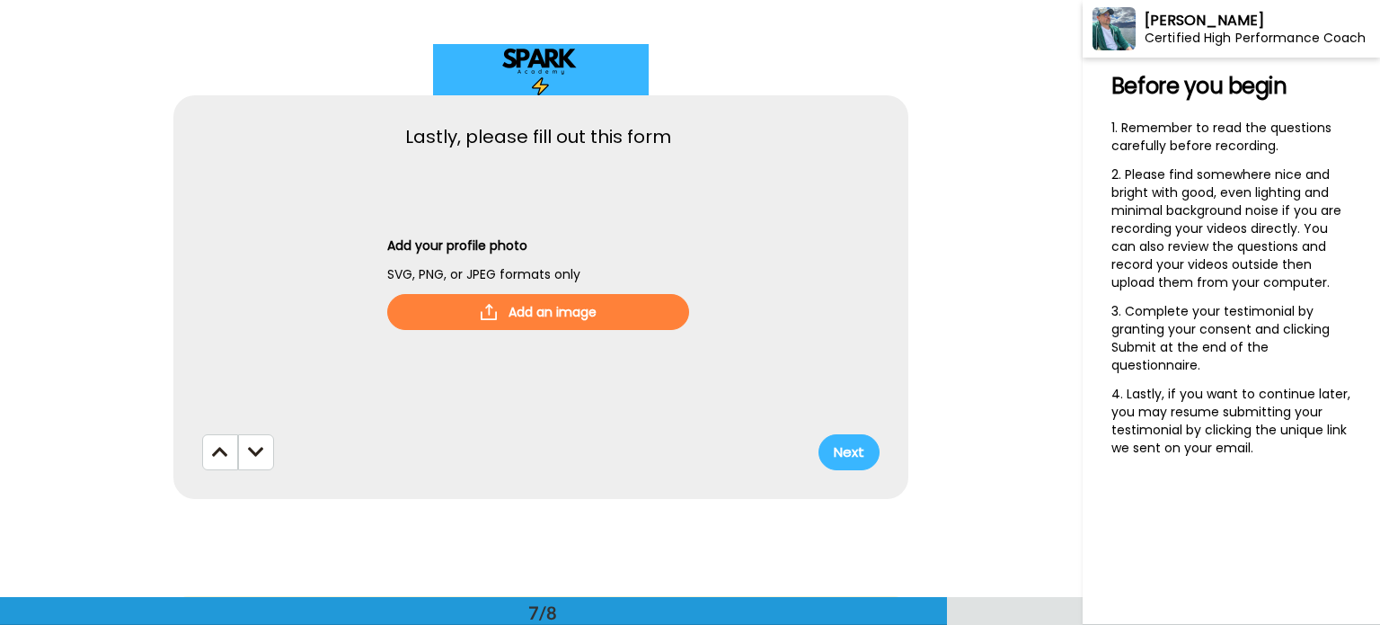
click at [264, 446] on button at bounding box center [256, 452] width 36 height 36
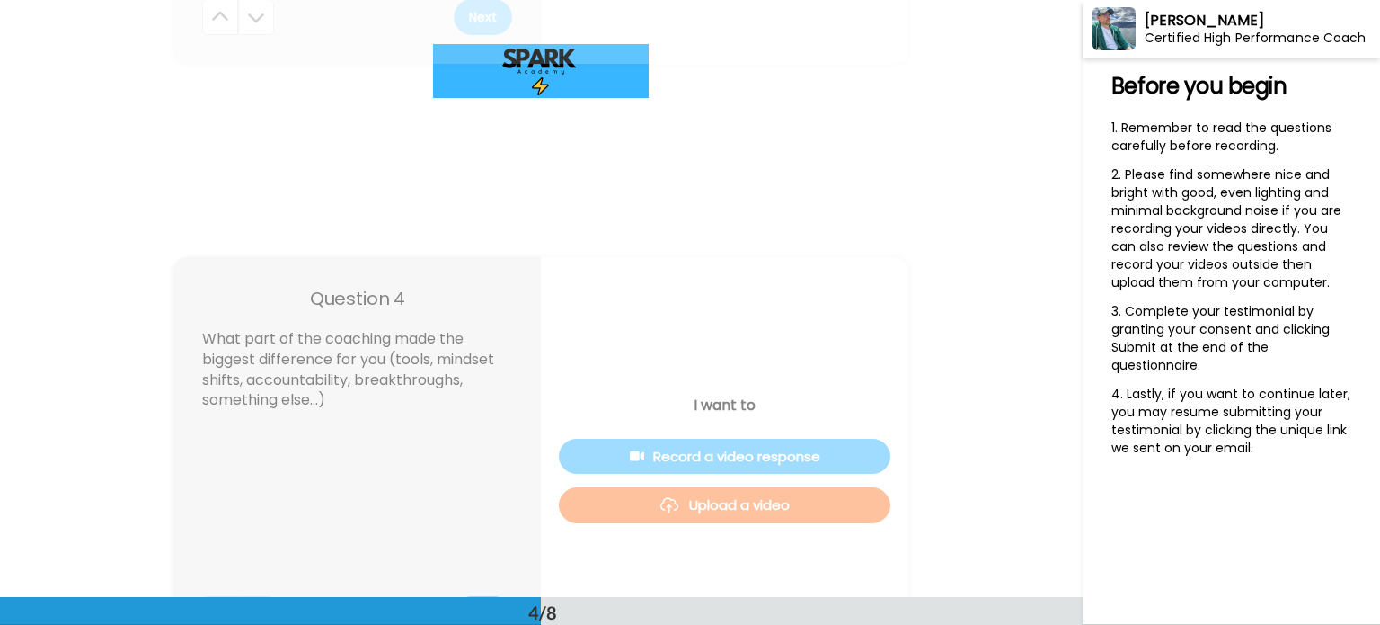
scroll to position [1456, 0]
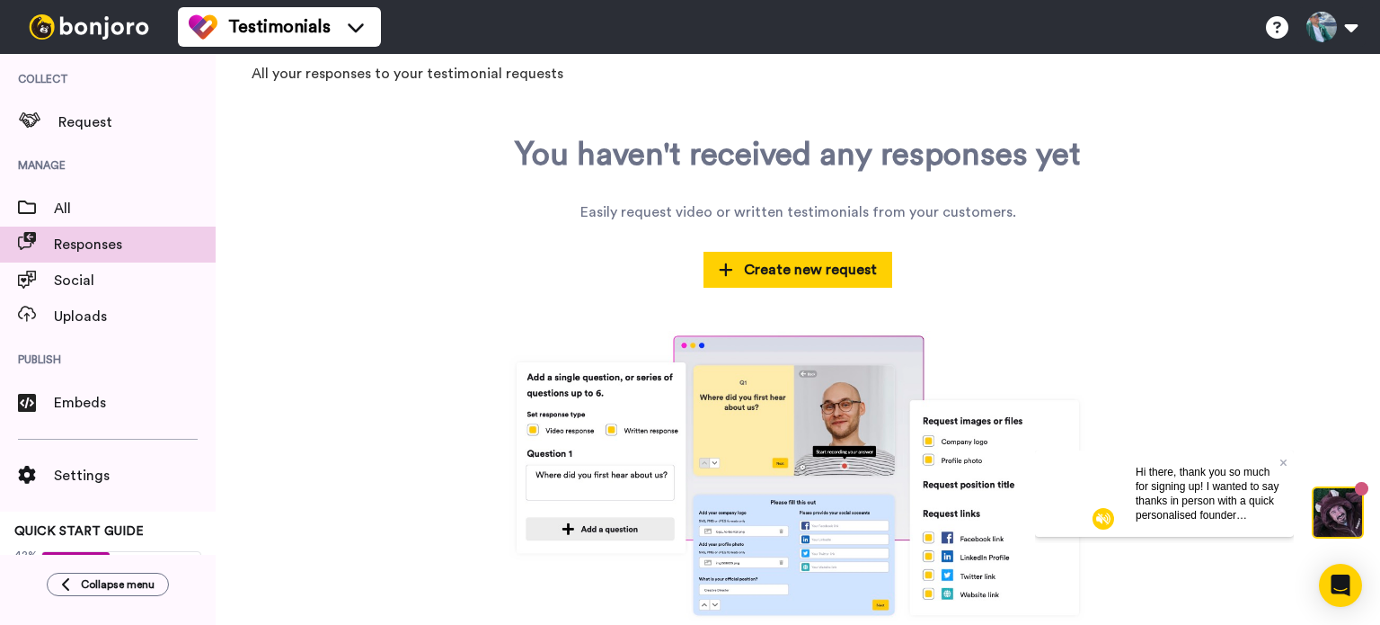
scroll to position [111, 0]
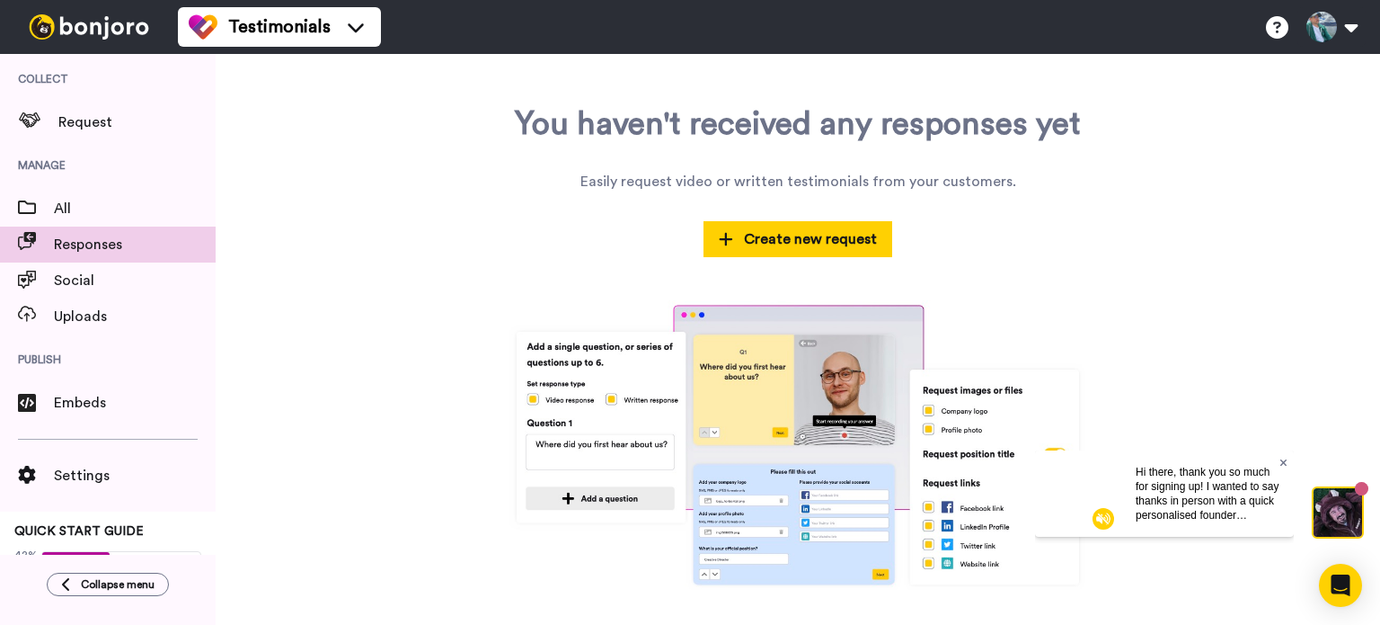
click at [1285, 461] on icon at bounding box center [1284, 461] width 7 height 11
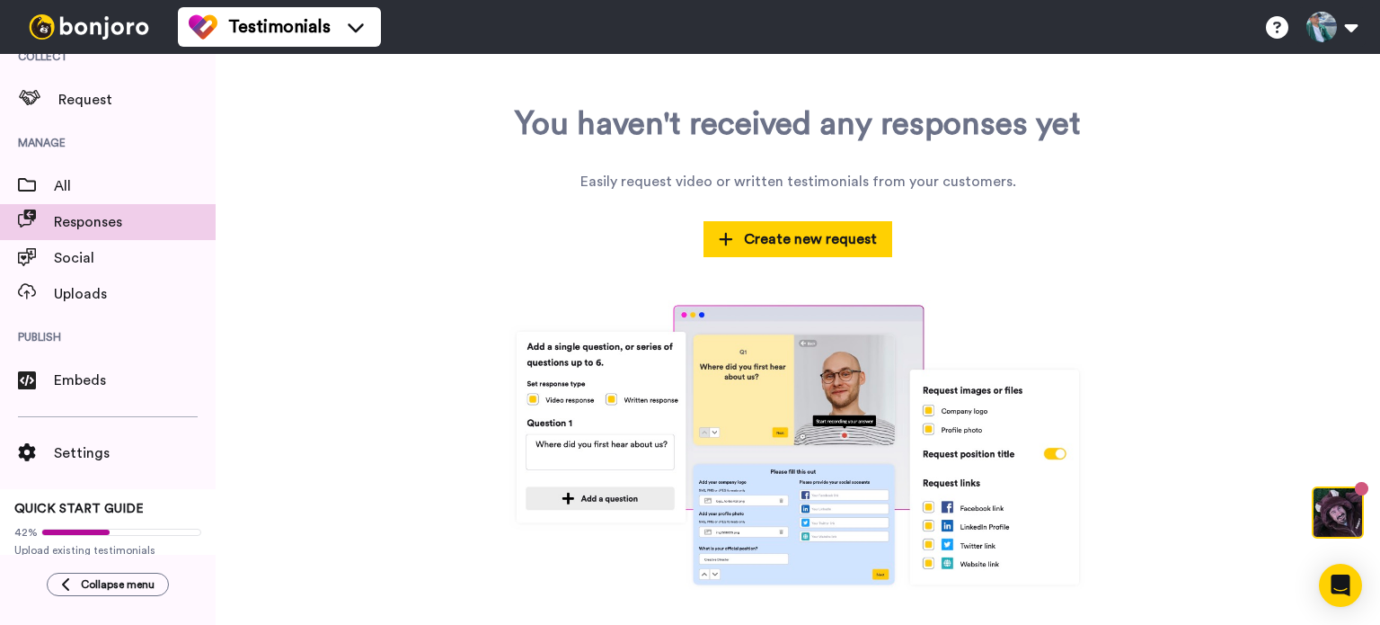
scroll to position [35, 0]
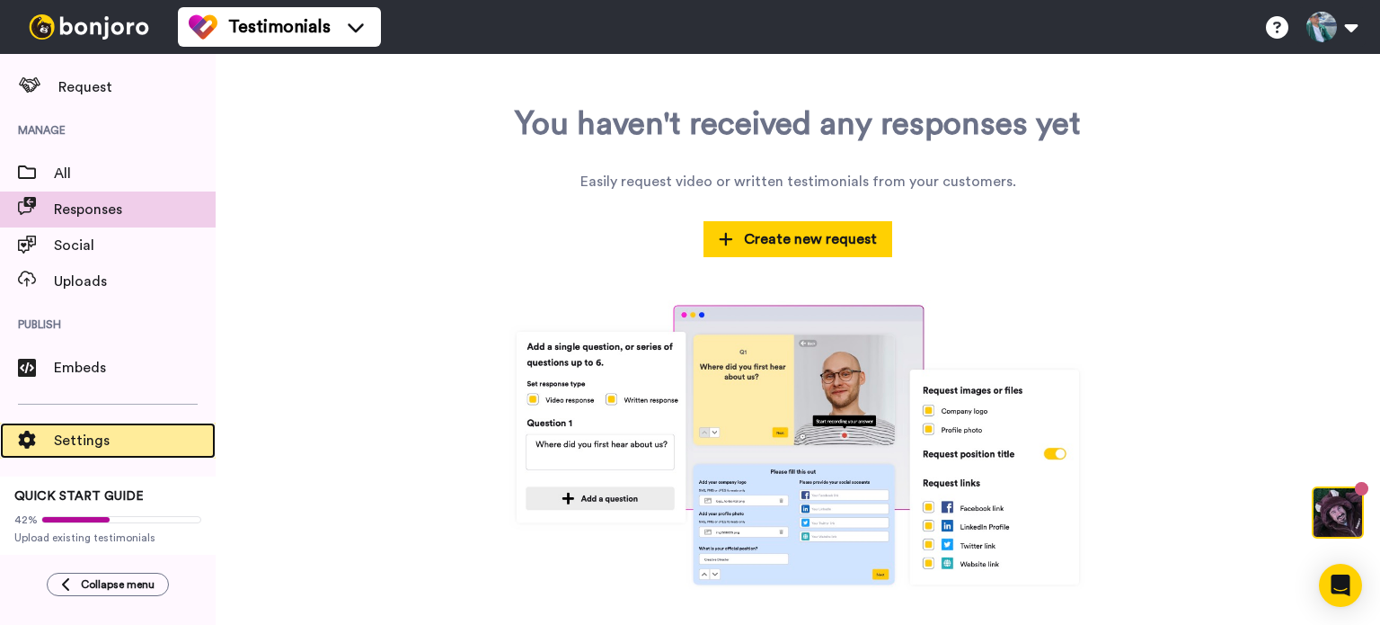
click at [116, 448] on span "Settings" at bounding box center [135, 441] width 162 height 22
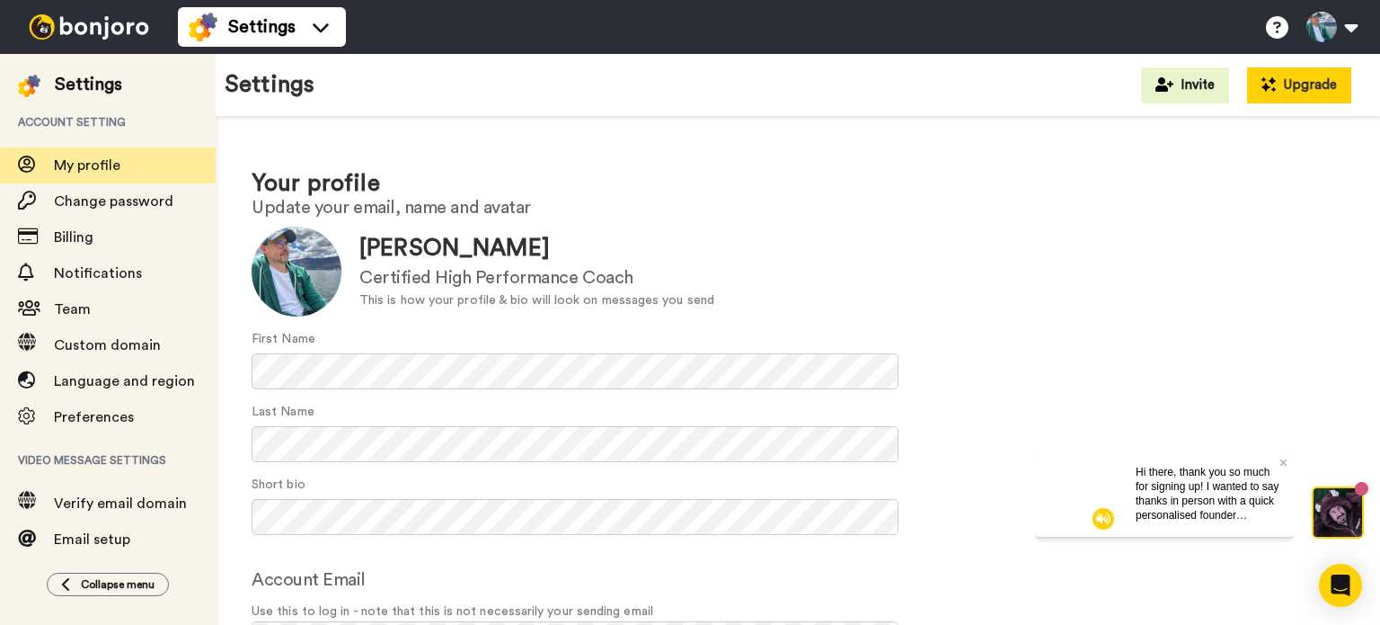
click at [1334, 84] on button "Upgrade" at bounding box center [1299, 85] width 104 height 36
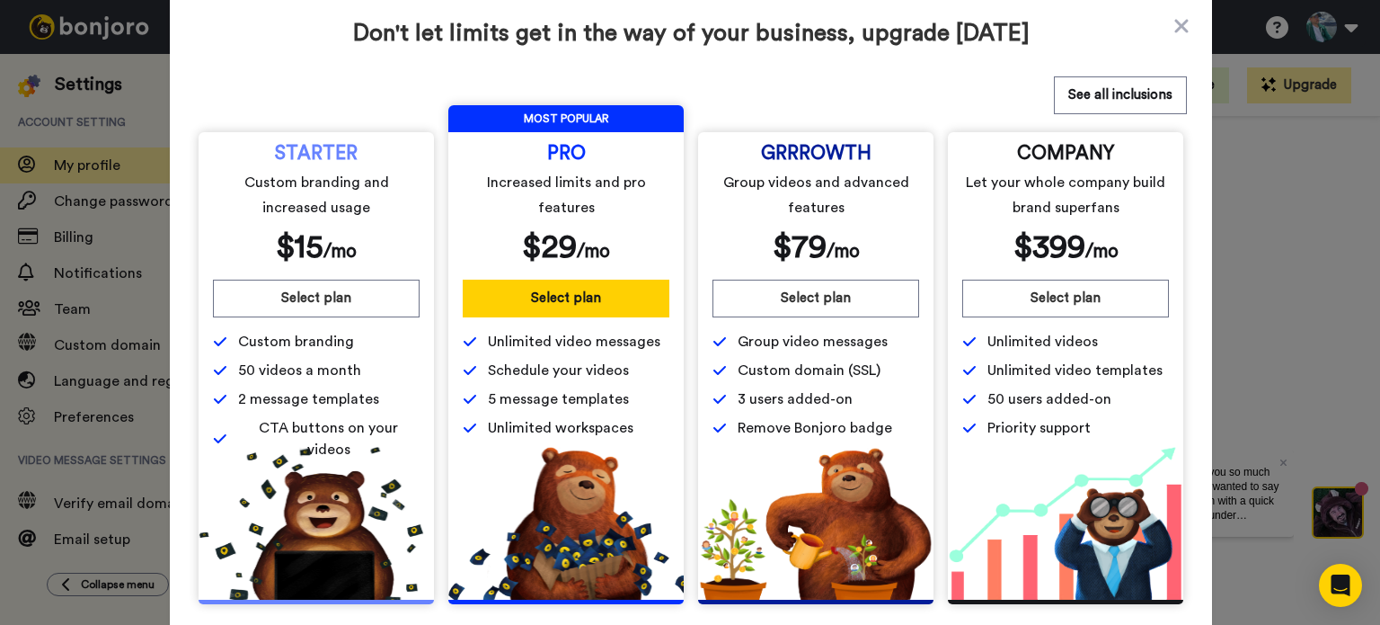
scroll to position [11, 0]
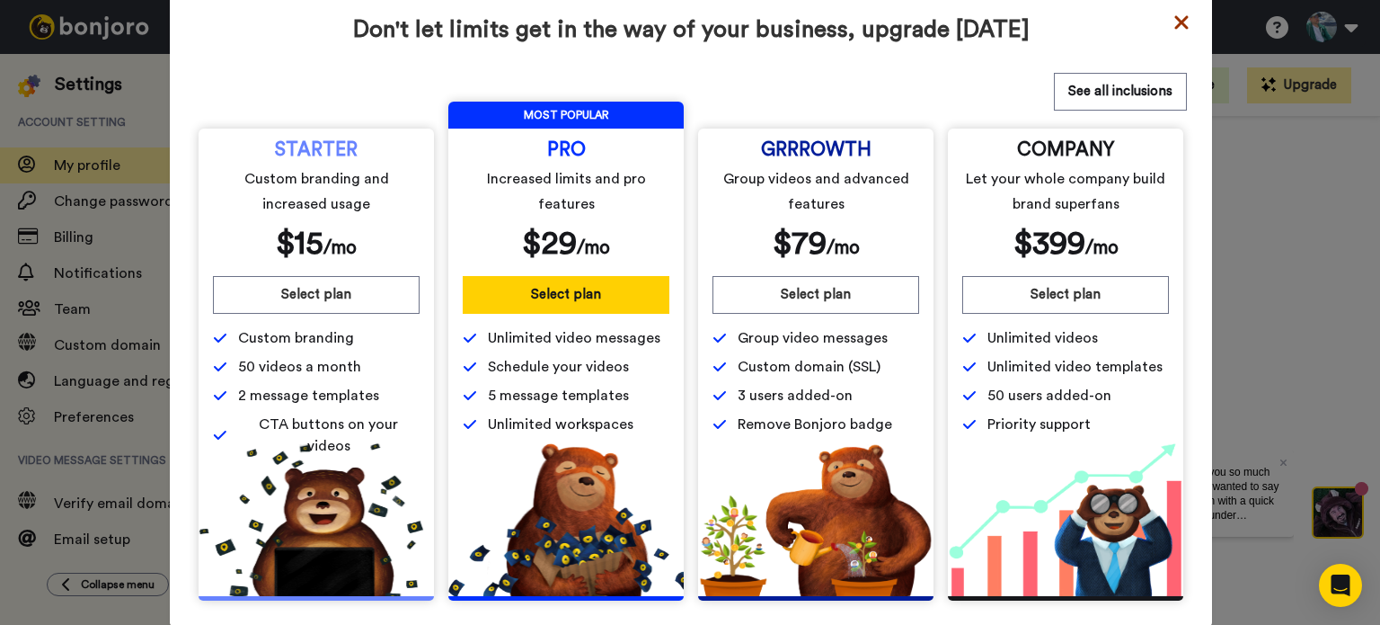
click at [1174, 23] on icon at bounding box center [1180, 21] width 13 height 13
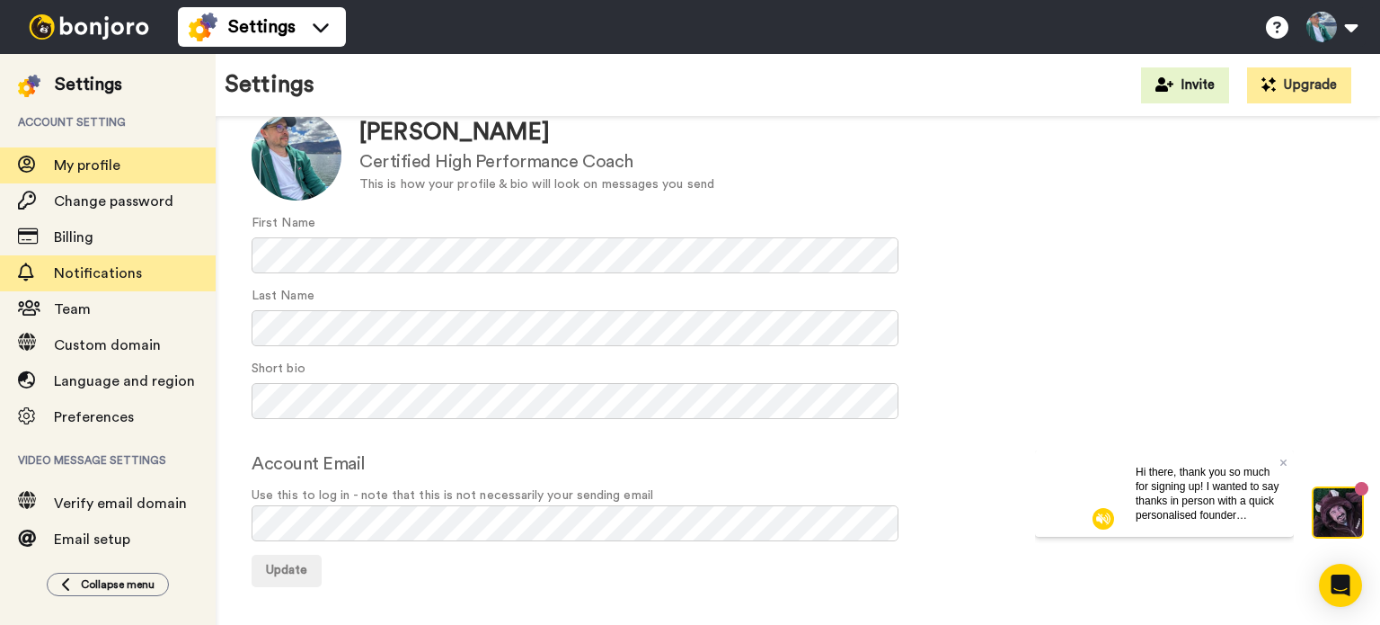
scroll to position [0, 0]
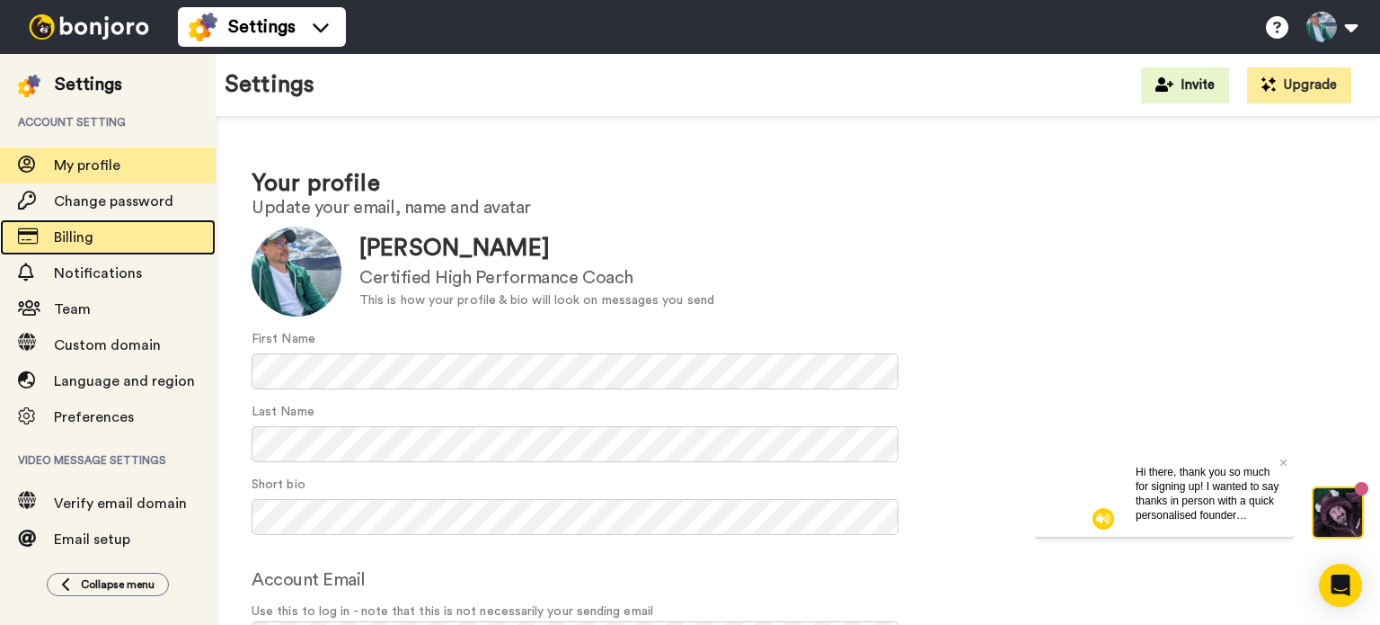
click at [121, 247] on span "Billing" at bounding box center [135, 237] width 162 height 22
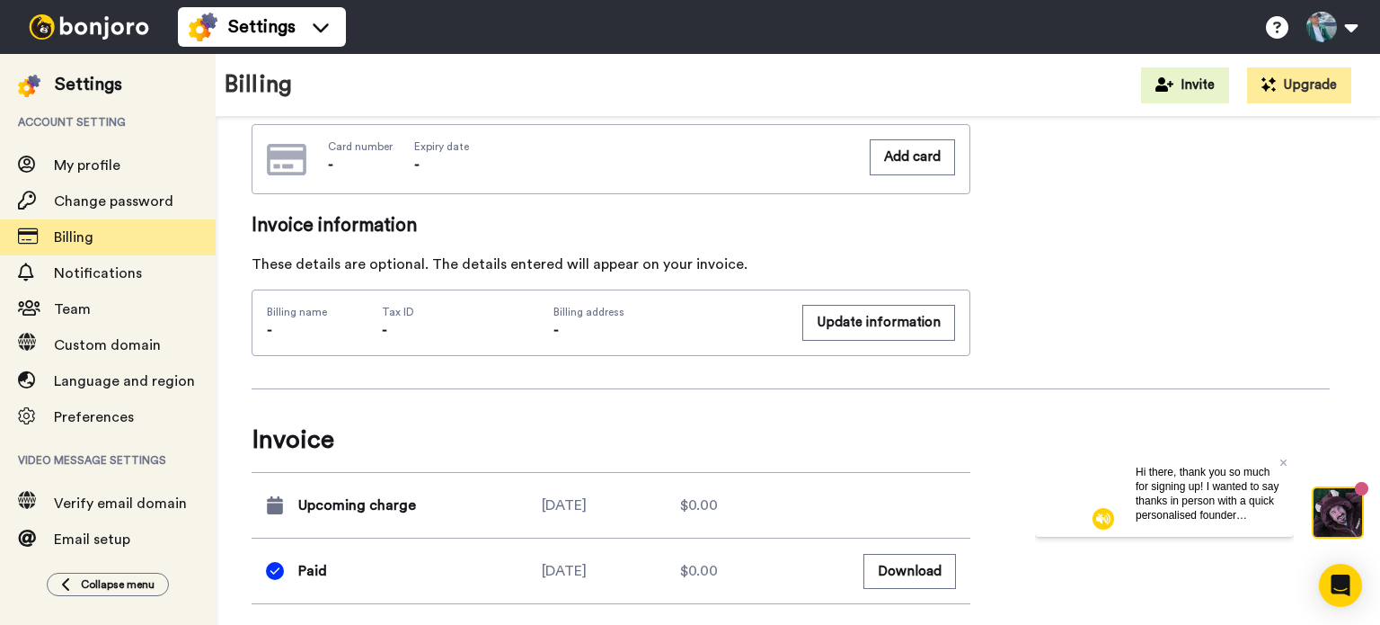
scroll to position [839, 0]
click at [1286, 458] on icon at bounding box center [1283, 461] width 7 height 7
